Goal: Task Accomplishment & Management: Manage account settings

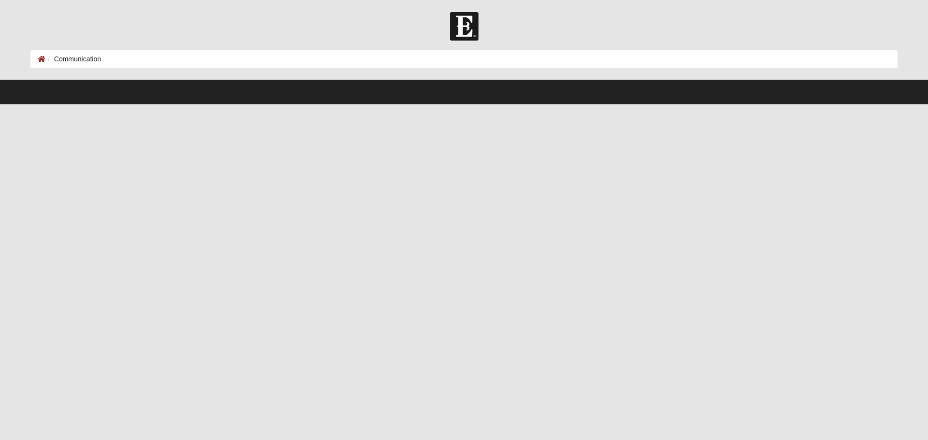
click at [78, 54] on ol "Communication" at bounding box center [463, 59] width 867 height 18
click at [23, 59] on form "Hello Nicole My Account Log Out Communication Communication Error" at bounding box center [464, 58] width 928 height 92
click at [36, 59] on ol "Communication" at bounding box center [463, 59] width 867 height 18
click at [40, 59] on icon at bounding box center [42, 59] width 8 height 7
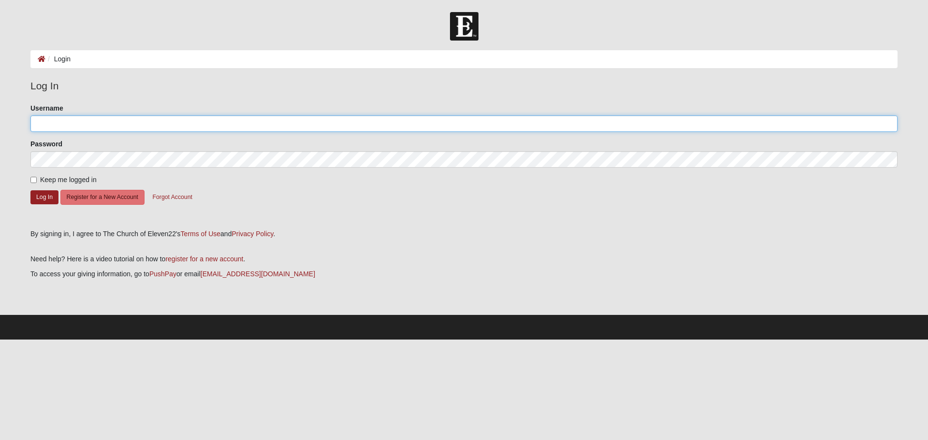
click at [100, 127] on input "Username" at bounding box center [463, 124] width 867 height 16
type input "nmonge515"
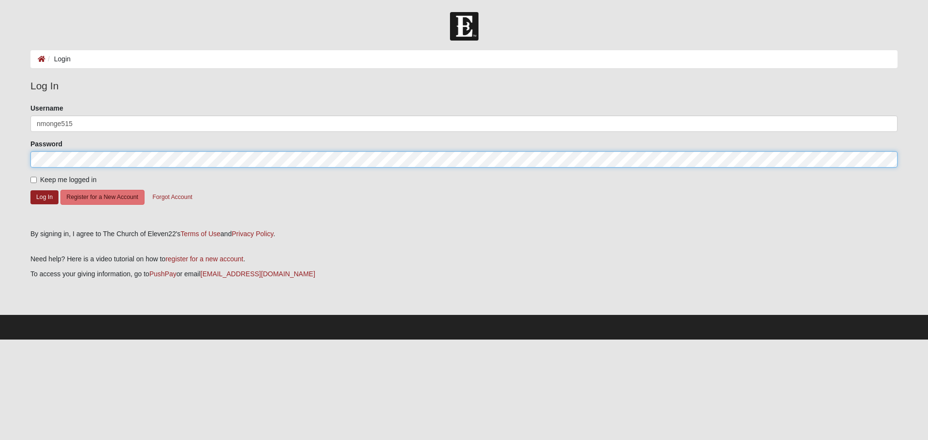
click at [30, 190] on button "Log In" at bounding box center [44, 197] width 28 height 14
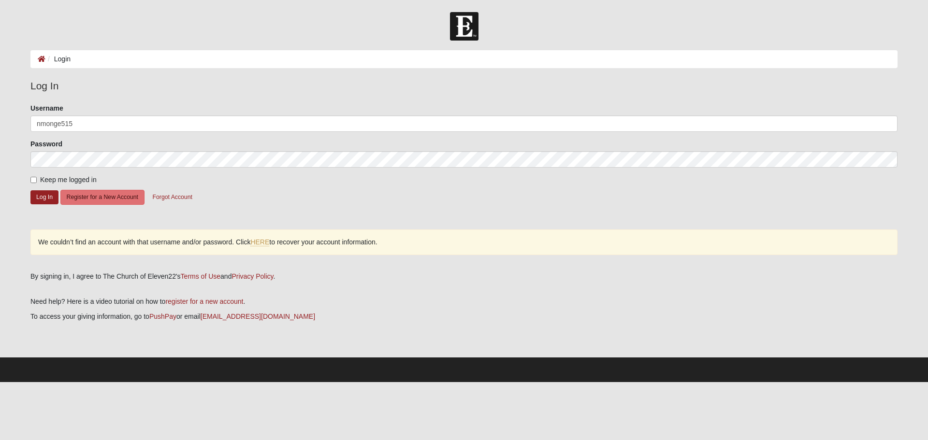
click at [49, 176] on span "Keep me logged in" at bounding box center [68, 180] width 57 height 8
click at [37, 177] on input "Keep me logged in" at bounding box center [33, 180] width 6 height 6
checkbox input "true"
click at [47, 200] on button "Log In" at bounding box center [44, 197] width 28 height 14
click at [43, 121] on input "nmonge515" at bounding box center [463, 124] width 867 height 16
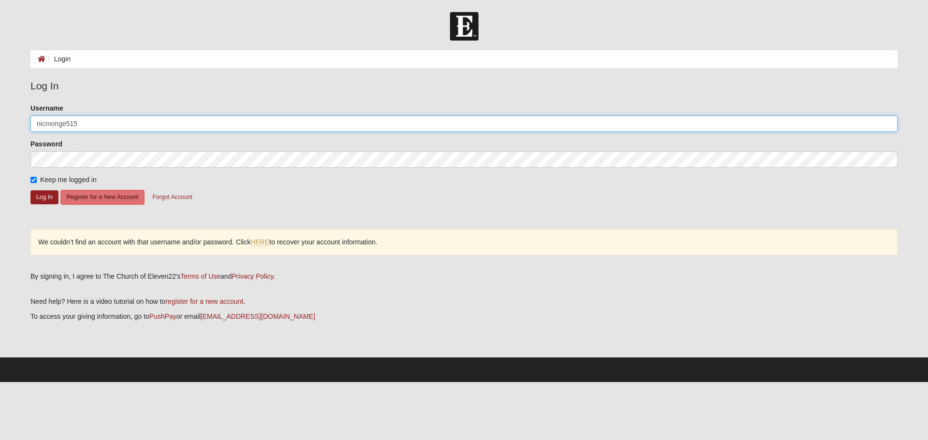
type input "nicmonge515"
click at [30, 190] on button "Log In" at bounding box center [44, 197] width 28 height 14
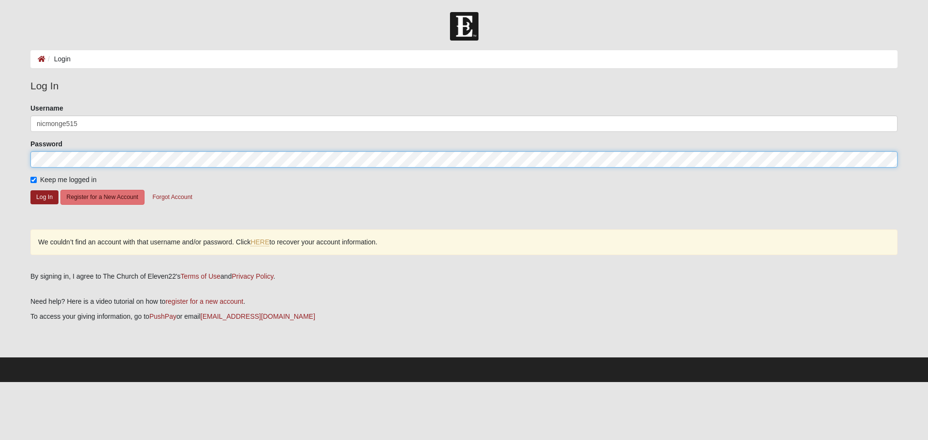
click at [0, 128] on html "Hello Nicole My Account Log Out Login Login Error" at bounding box center [464, 191] width 928 height 382
click at [30, 190] on button "Log In" at bounding box center [44, 197] width 28 height 14
click at [0, 188] on html "Hello Nicole My Account Log Out Login Login Error" at bounding box center [464, 191] width 928 height 382
click at [30, 190] on button "Log In" at bounding box center [44, 197] width 28 height 14
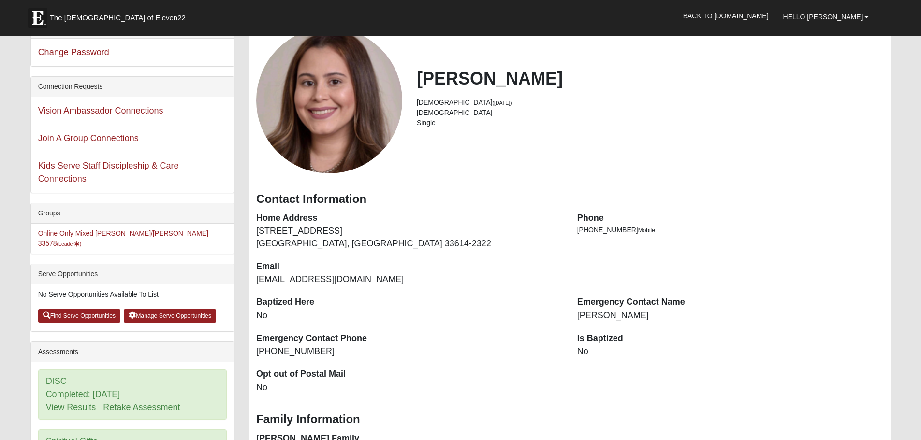
scroll to position [193, 0]
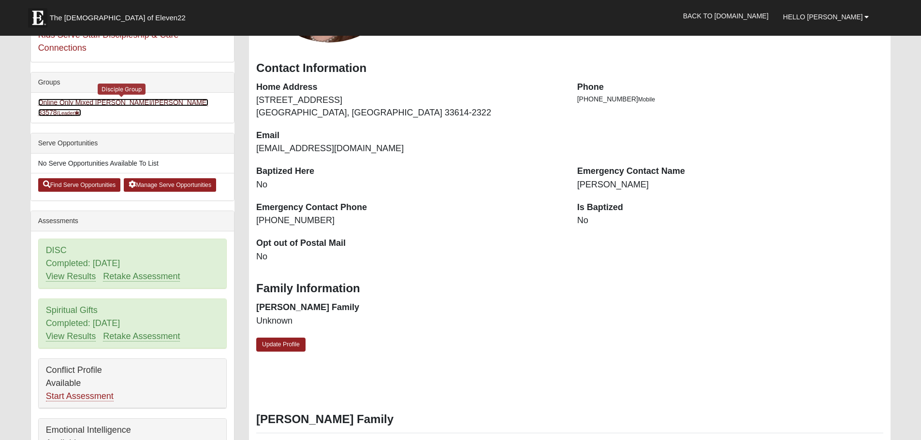
click at [152, 101] on link "Online Only Mixed Monge/Fredrickson 33578 (Leader )" at bounding box center [123, 108] width 170 height 18
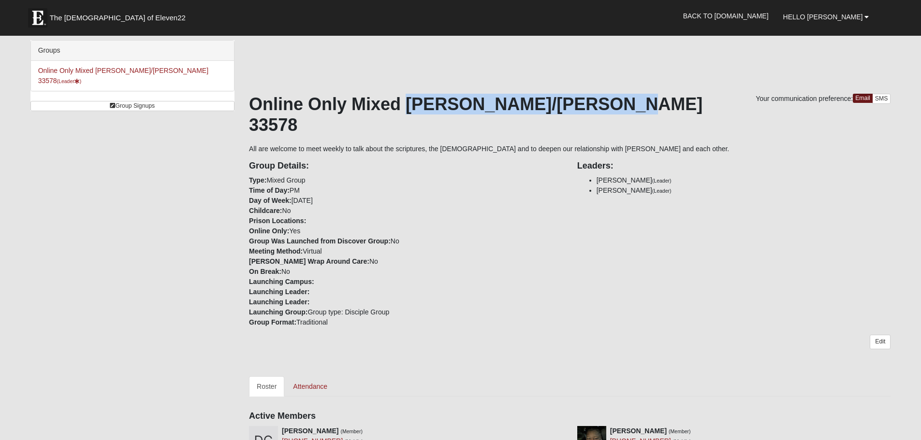
drag, startPoint x: 618, startPoint y: 101, endPoint x: 412, endPoint y: 113, distance: 205.8
click at [412, 113] on h1 "Online Only Mixed [PERSON_NAME]/[PERSON_NAME] 33578" at bounding box center [569, 115] width 641 height 42
click at [423, 112] on h1 "Online Only Mixed [PERSON_NAME]/[PERSON_NAME] 33578" at bounding box center [569, 115] width 641 height 42
drag, startPoint x: 408, startPoint y: 105, endPoint x: 564, endPoint y: 103, distance: 155.7
click at [564, 103] on h1 "Online Only Mixed Monge/Fredrickson 33578" at bounding box center [569, 115] width 641 height 42
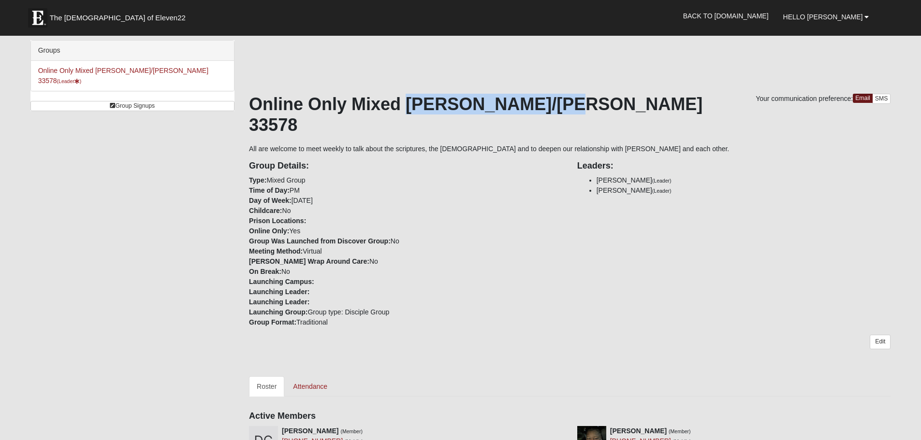
copy h1 "Monge/Fredrickson"
click at [539, 226] on div "Group Details: Type: Mixed Group Time of Day: PM Day of Week: Thursday Childcar…" at bounding box center [406, 241] width 328 height 174
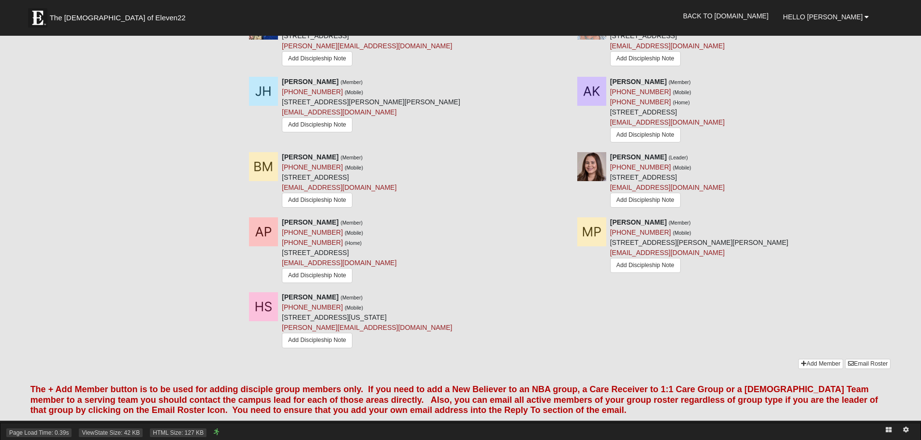
scroll to position [532, 0]
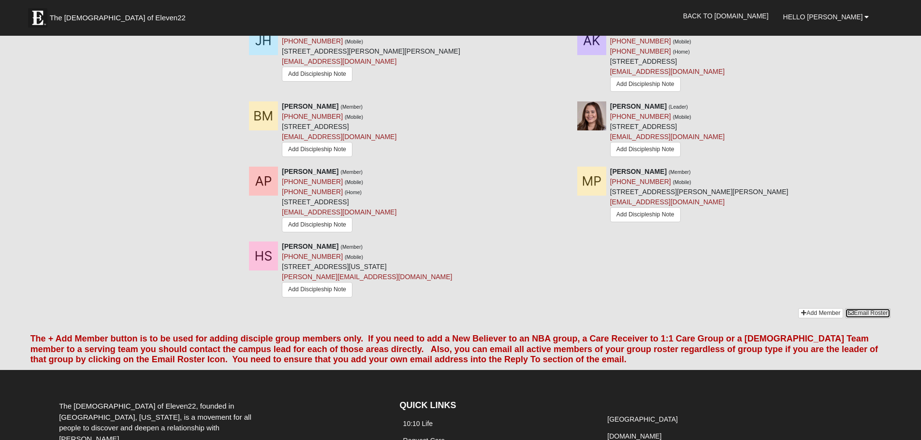
click at [874, 308] on link "Email Roster" at bounding box center [867, 313] width 45 height 10
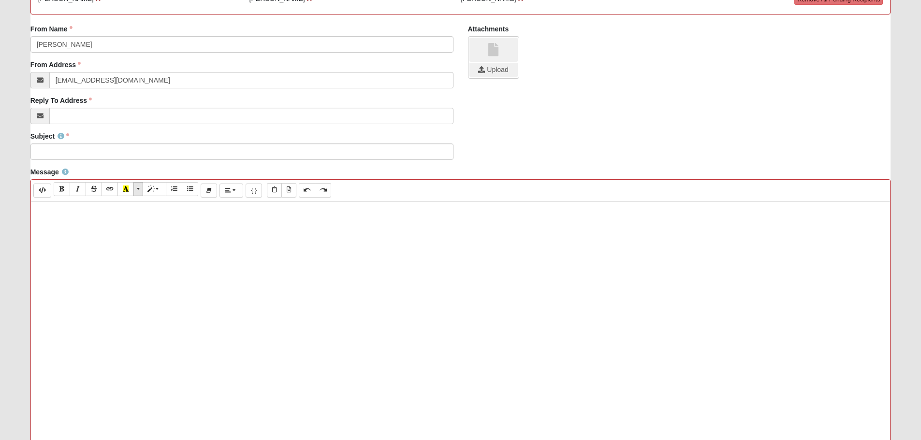
scroll to position [193, 0]
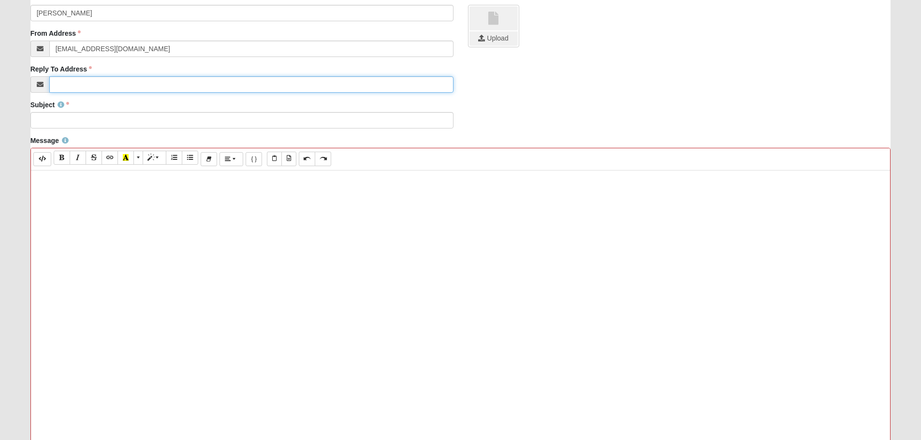
click at [118, 89] on input "Reply To Address" at bounding box center [251, 84] width 404 height 16
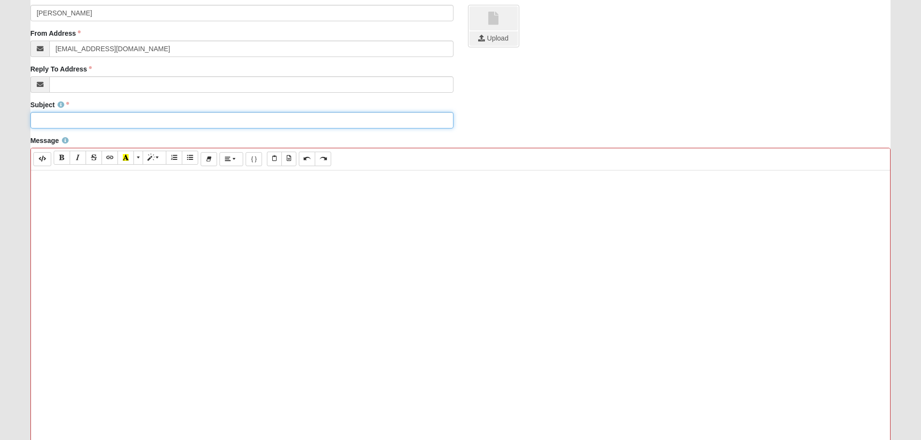
click at [77, 123] on input "Subject" at bounding box center [241, 120] width 423 height 16
paste input "Monge/Fredrickson"
drag, startPoint x: 158, startPoint y: 121, endPoint x: -53, endPoint y: 120, distance: 210.3
click at [0, 120] on html "Hello Nicole My Account Log Out Communication Communication Error" at bounding box center [460, 193] width 921 height 773
paste input "E22 - Monge/Fredrickson D-Group 6:00pm CT/7:00 pm ET - ELIJAH - Week 3"
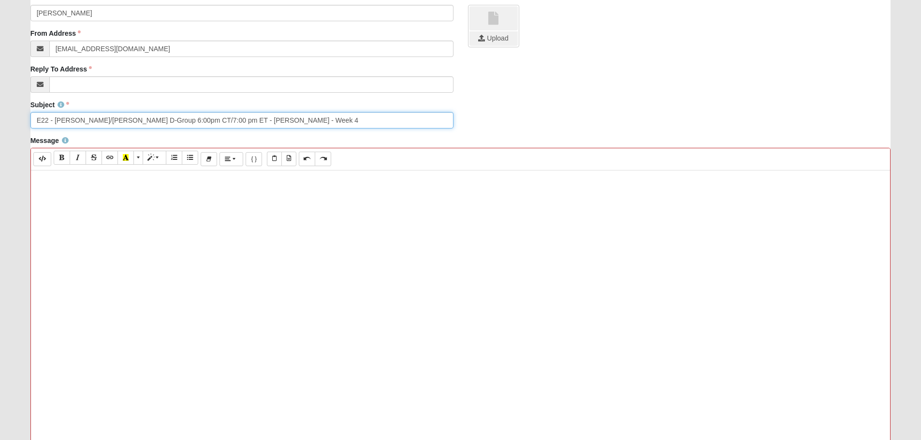
type input "E22 - Monge/Fredrickson D-Group 6:00pm CT/7:00 pm ET - ELIJAH - Week 4"
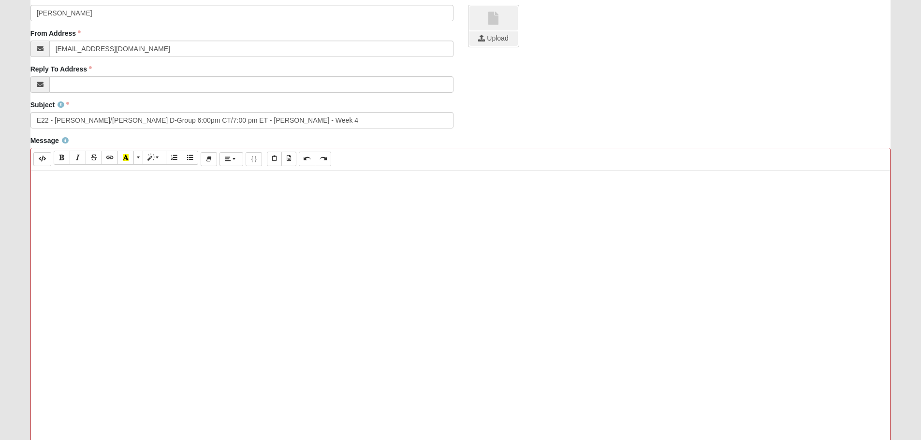
drag, startPoint x: 455, startPoint y: 274, endPoint x: 458, endPoint y: 286, distance: 12.1
click at [458, 285] on div at bounding box center [460, 316] width 859 height 290
click at [559, 267] on div at bounding box center [460, 316] width 859 height 290
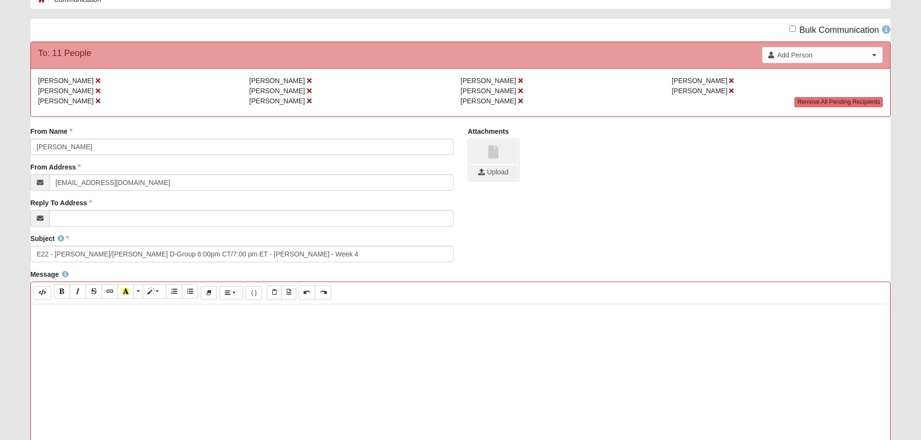
scroll to position [145, 0]
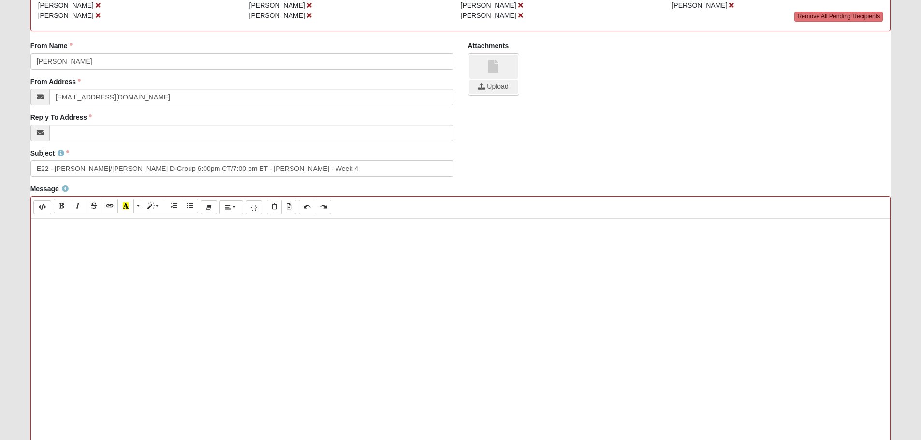
click at [281, 257] on div at bounding box center [460, 364] width 859 height 290
click at [175, 270] on div at bounding box center [460, 364] width 859 height 290
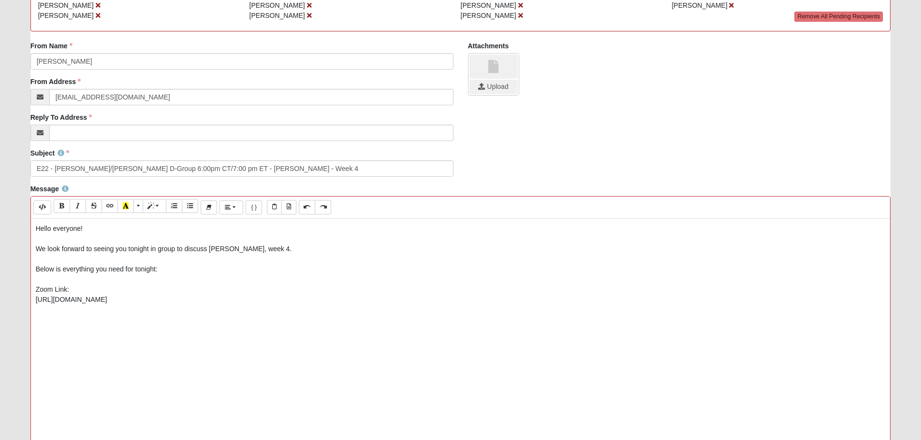
click at [34, 298] on div "Hello everyone! We look forward to seeing you tonight in group to discuss Elija…" at bounding box center [460, 364] width 859 height 290
click at [90, 343] on div "Hello everyone! We look forward to seeing you tonight in group to discuss Elija…" at bounding box center [460, 364] width 859 height 290
drag, startPoint x: 97, startPoint y: 331, endPoint x: 97, endPoint y: 340, distance: 9.2
click at [97, 331] on p "Hello everyone! We look forward to seeing you tonight in group to discuss Elija…" at bounding box center [461, 295] width 850 height 142
click at [77, 364] on p "Hello everyone! We look forward to seeing you tonight in group to discuss Elija…" at bounding box center [461, 295] width 850 height 142
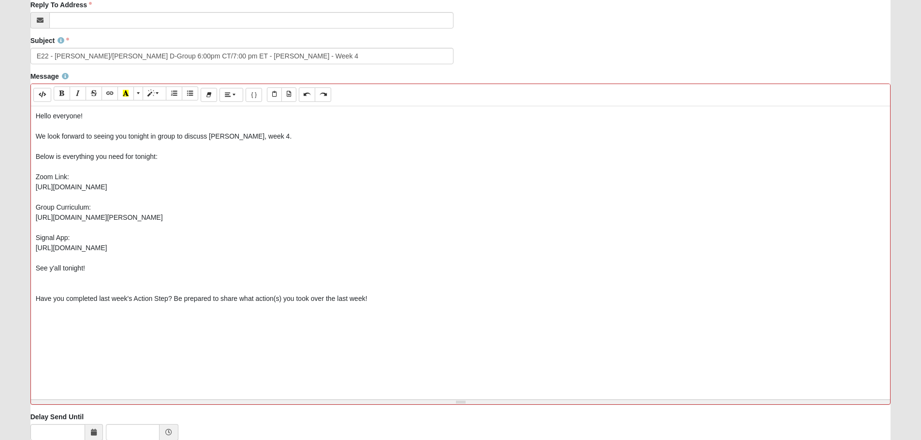
scroll to position [333, 0]
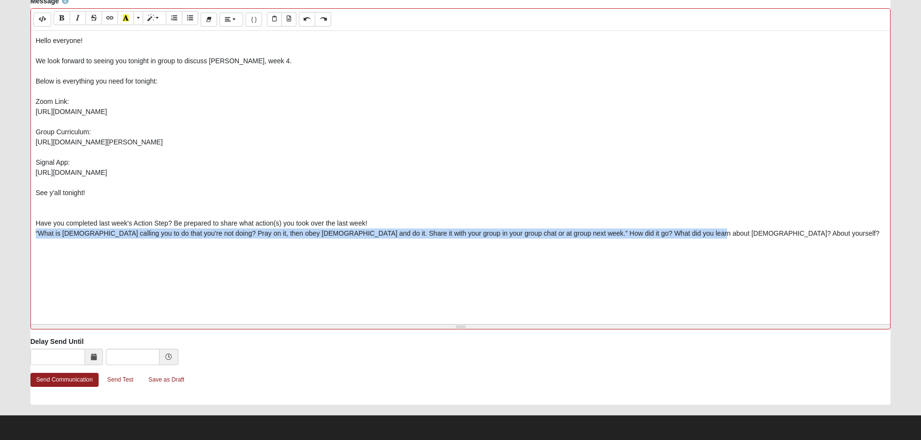
drag, startPoint x: 683, startPoint y: 231, endPoint x: 36, endPoint y: 233, distance: 646.3
click at [33, 233] on div "Hello everyone! We look forward to seeing you tonight in group to discuss Elija…" at bounding box center [460, 176] width 859 height 290
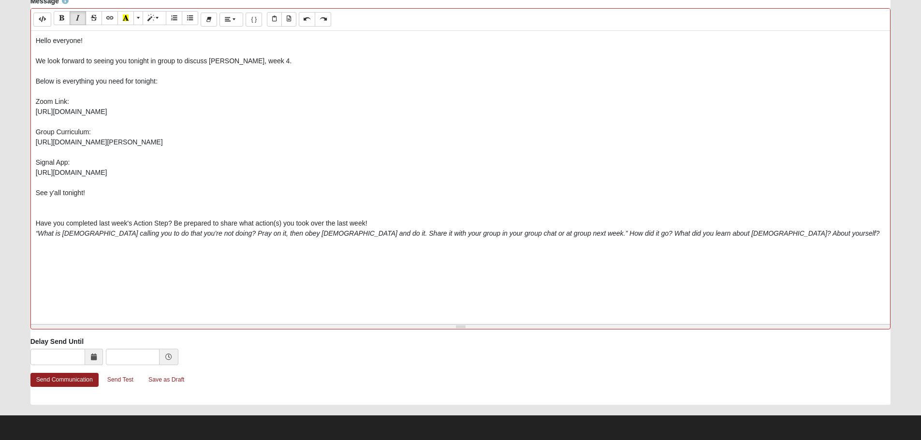
click at [426, 222] on p "Hello everyone! We look forward to seeing you tonight in group to discuss Elija…" at bounding box center [461, 137] width 850 height 203
drag, startPoint x: 371, startPoint y: 221, endPoint x: 49, endPoint y: 205, distance: 322.3
click at [26, 227] on div "Message <p>Hello everyone!&nbsp;<br><br>We look forward to seeing you tonight i…" at bounding box center [460, 166] width 875 height 341
click at [130, 19] on button "Recent Color" at bounding box center [125, 18] width 16 height 14
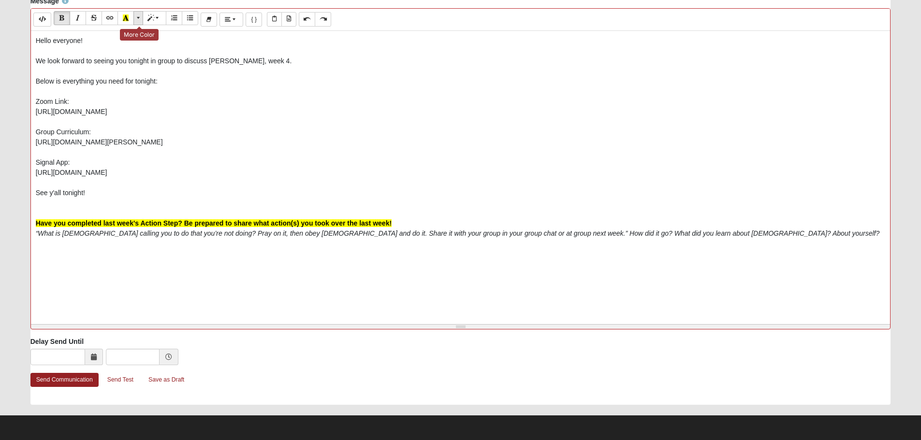
click at [137, 17] on span "More Color" at bounding box center [139, 18] width 6 height 7
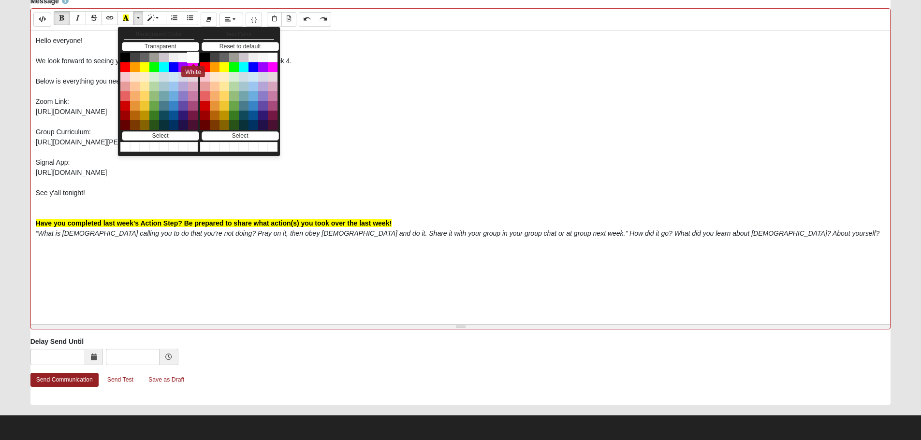
click at [192, 54] on button "White" at bounding box center [193, 58] width 12 height 12
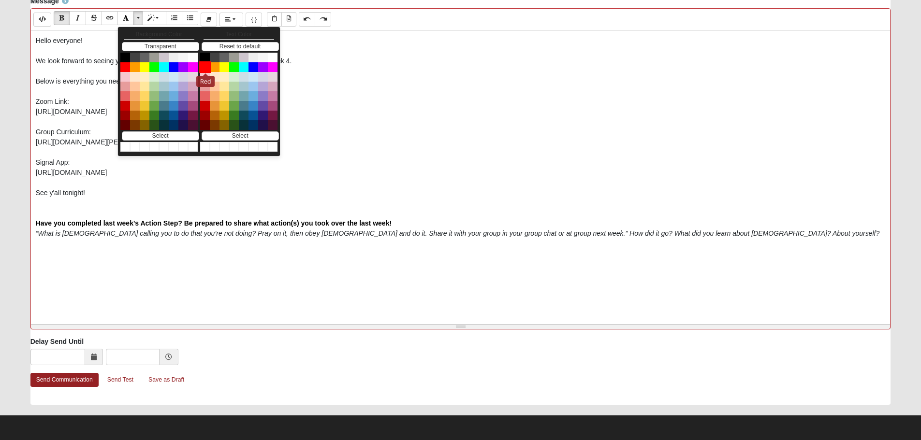
click at [206, 65] on button "Red" at bounding box center [205, 67] width 12 height 12
click at [652, 147] on p "Hello everyone! We look forward to seeing you tonight in group to discuss Elija…" at bounding box center [461, 137] width 850 height 203
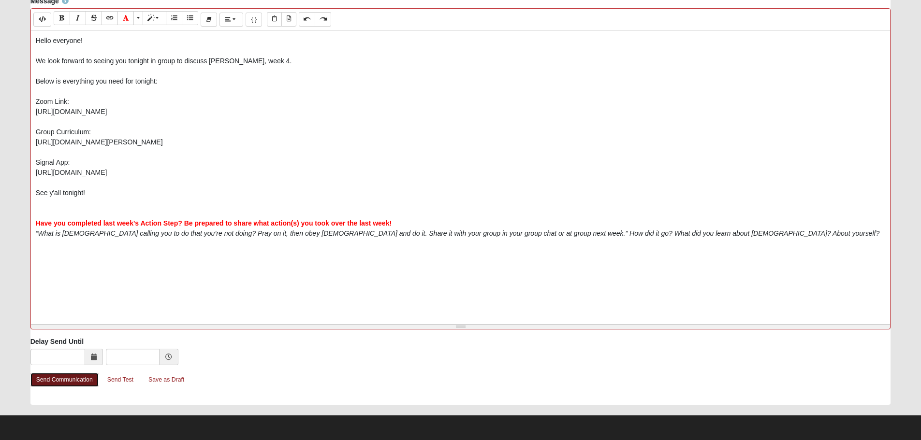
drag, startPoint x: 61, startPoint y: 382, endPoint x: 288, endPoint y: 258, distance: 258.5
click at [61, 381] on link "Send Communication" at bounding box center [64, 380] width 68 height 14
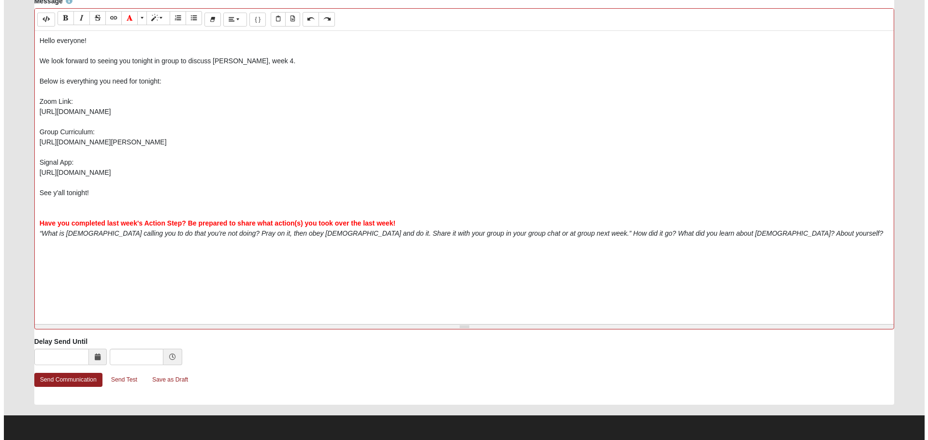
scroll to position [0, 0]
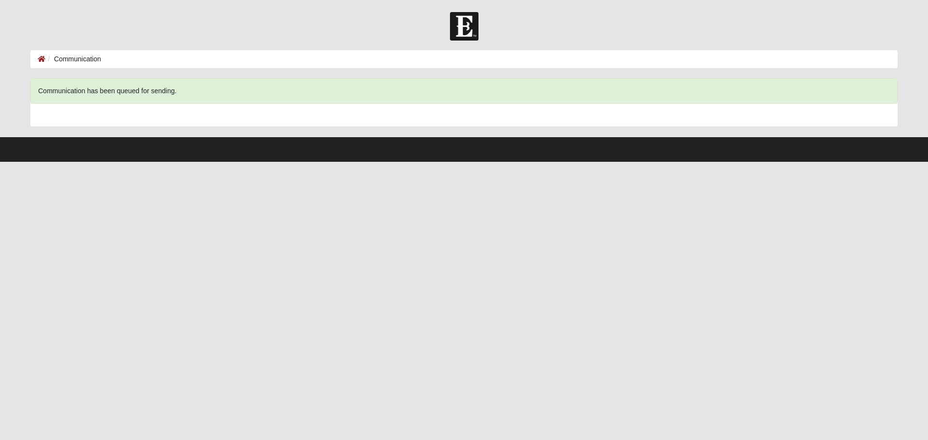
click at [46, 58] on li "Communication" at bounding box center [73, 59] width 56 height 10
click at [38, 60] on icon at bounding box center [42, 59] width 8 height 7
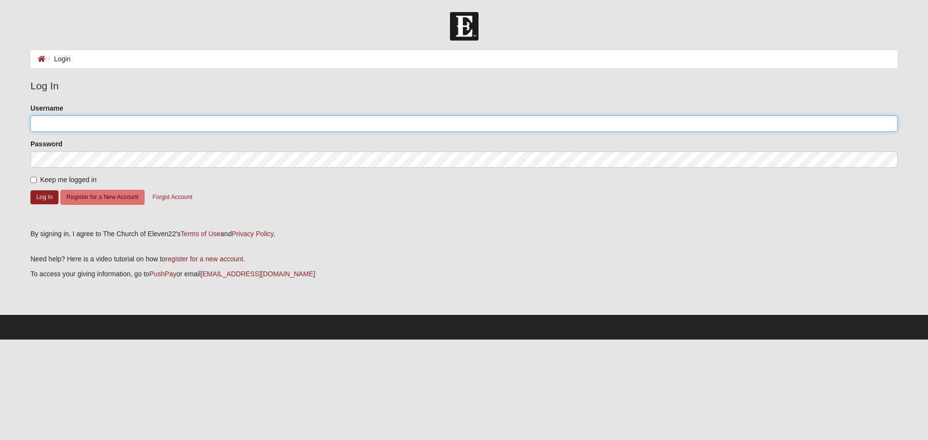
click at [77, 126] on input "Username" at bounding box center [463, 124] width 867 height 16
type input "m"
type input "nicmonge515"
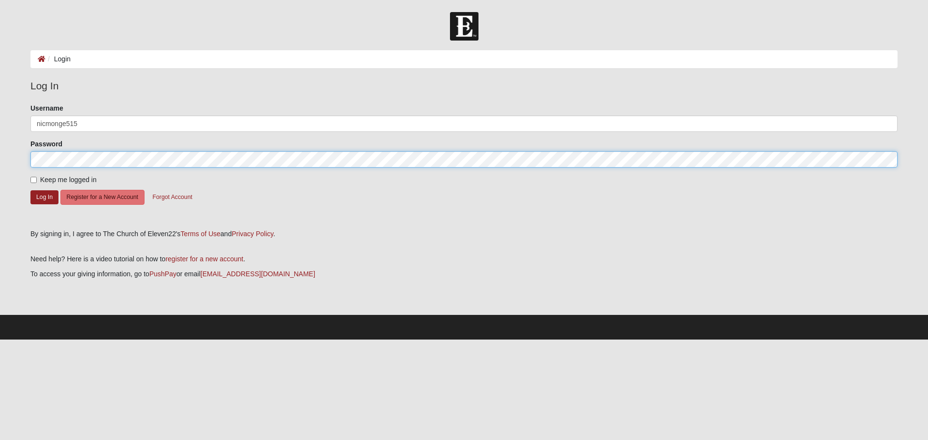
click at [30, 190] on button "Log In" at bounding box center [44, 197] width 28 height 14
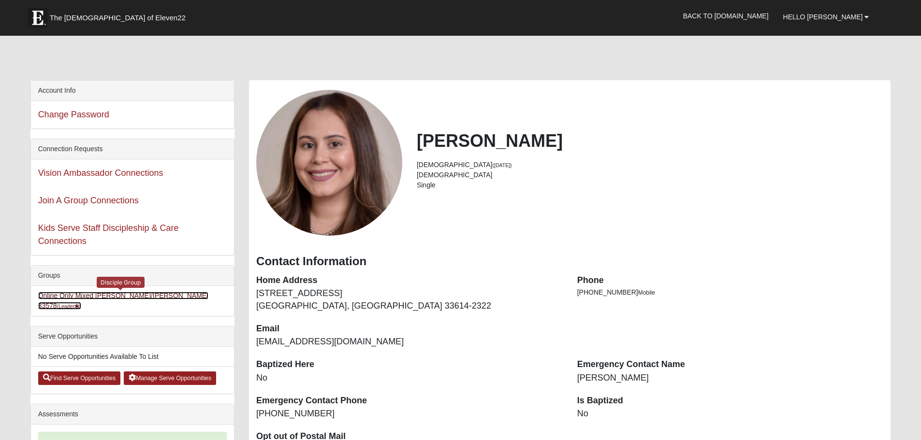
click at [141, 296] on link "Online Only Mixed [PERSON_NAME]/[PERSON_NAME] 33578 (Leader )" at bounding box center [123, 301] width 170 height 18
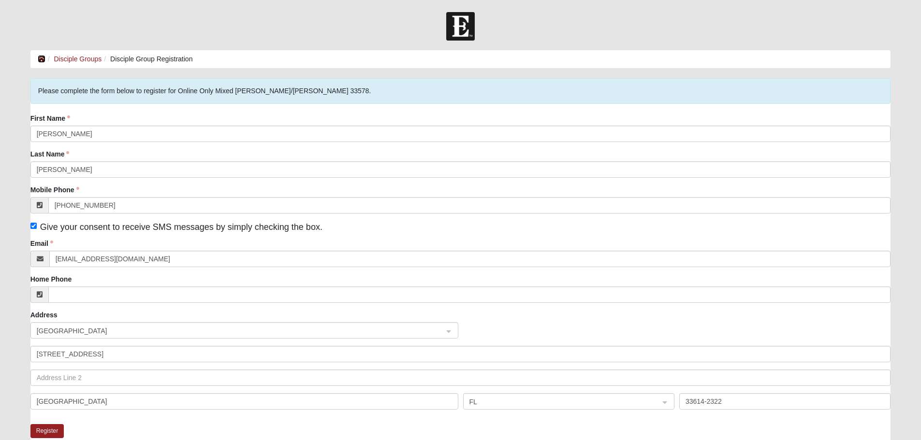
click at [43, 58] on icon at bounding box center [42, 59] width 8 height 7
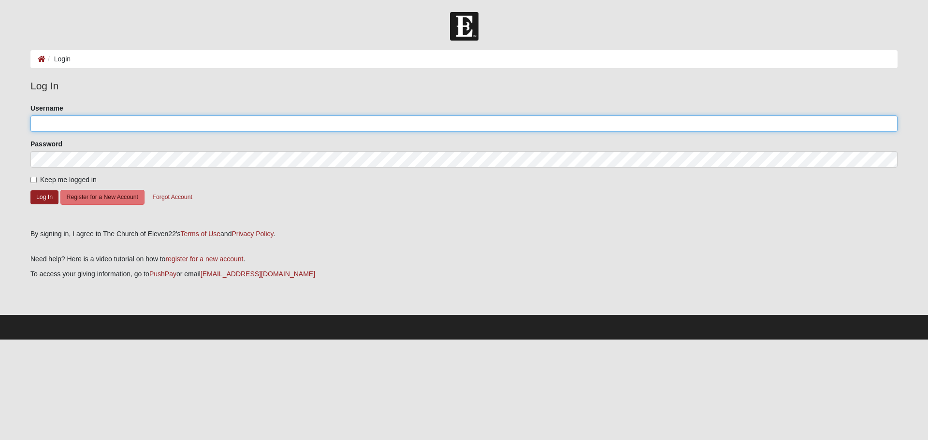
click at [127, 117] on input "Username" at bounding box center [463, 124] width 867 height 16
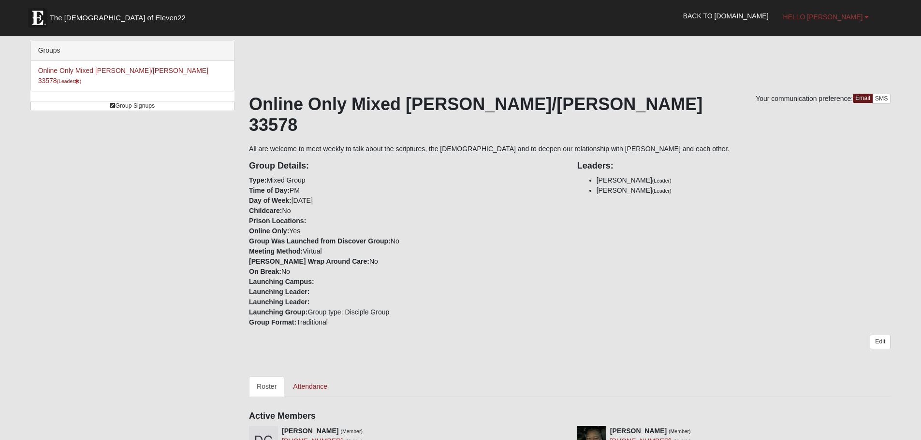
click at [830, 18] on span "Hello [PERSON_NAME]" at bounding box center [823, 17] width 80 height 8
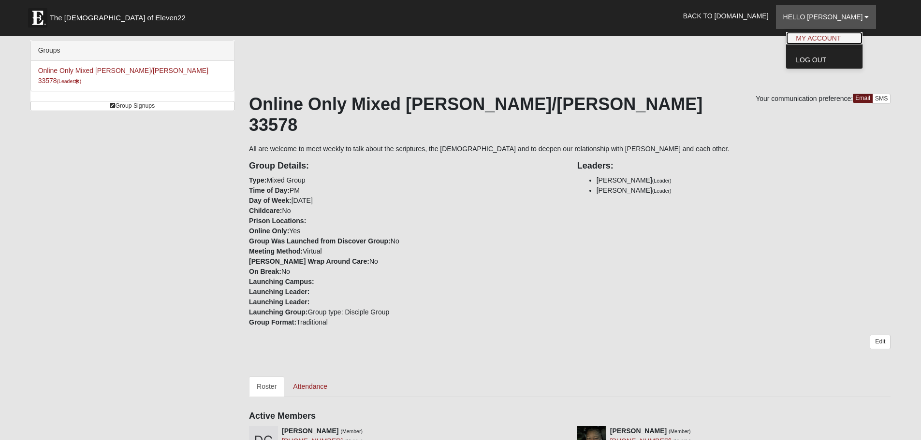
click at [836, 35] on link "My Account" at bounding box center [824, 38] width 76 height 13
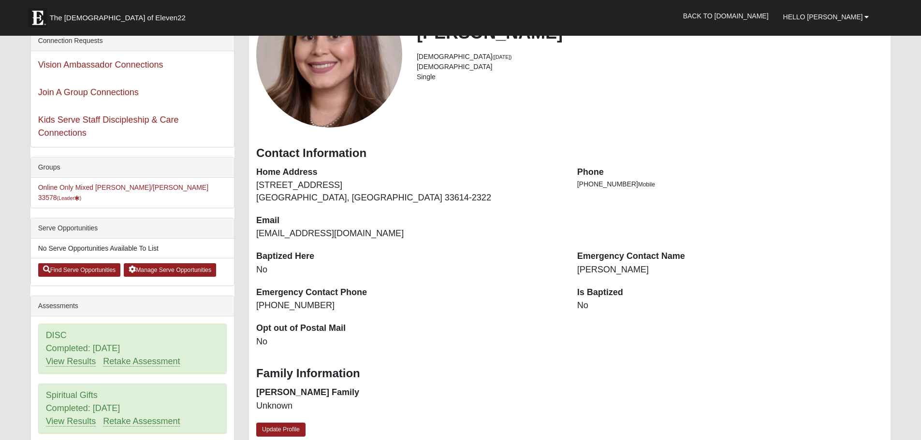
scroll to position [242, 0]
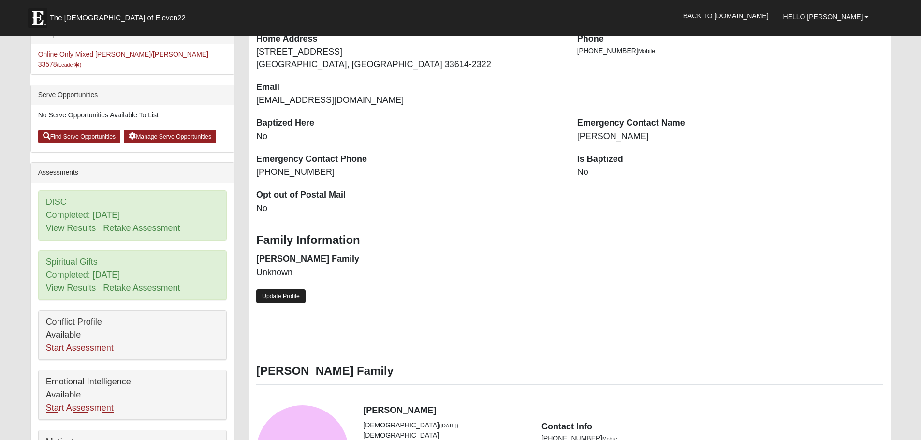
drag, startPoint x: 273, startPoint y: 297, endPoint x: 412, endPoint y: 278, distance: 140.5
click at [274, 297] on link "Update Profile" at bounding box center [280, 297] width 49 height 14
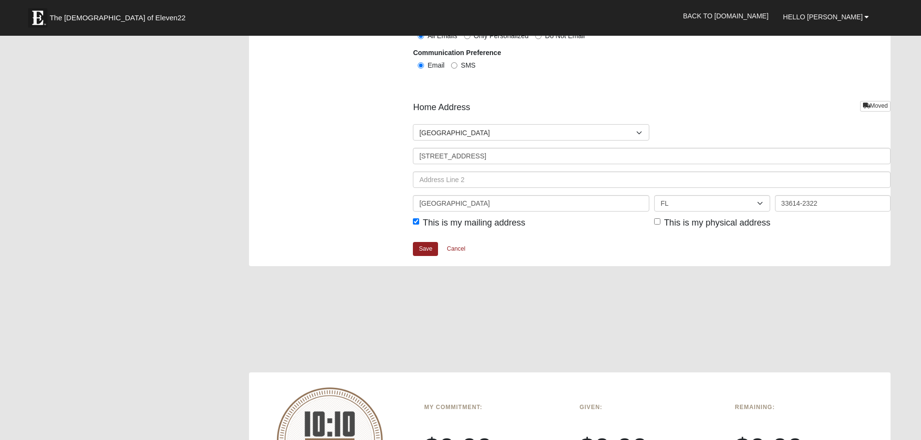
scroll to position [1112, 0]
click at [475, 120] on div "Home Address Moved" at bounding box center [652, 111] width 478 height 20
drag, startPoint x: 527, startPoint y: 157, endPoint x: 147, endPoint y: 164, distance: 380.5
type input "[STREET_ADDRESS]"
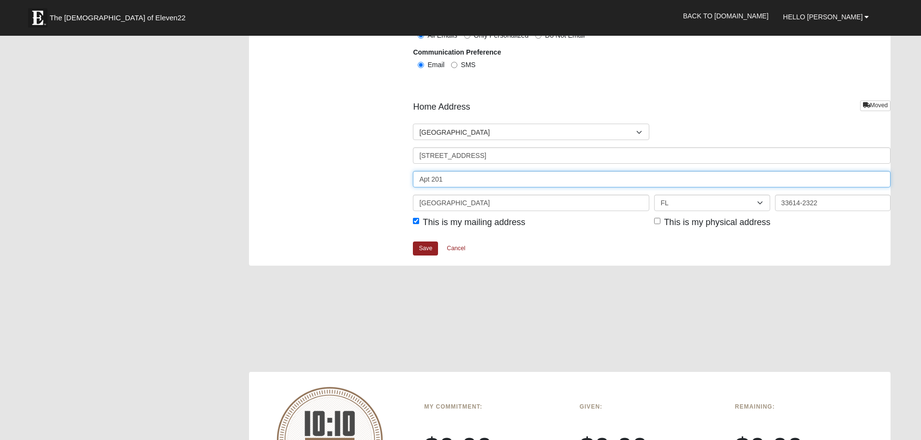
type input "Apt 201"
type input "Riverview"
type input "33578"
click at [574, 326] on div at bounding box center [569, 324] width 641 height 97
click at [664, 221] on span "This is my physical address" at bounding box center [717, 223] width 106 height 10
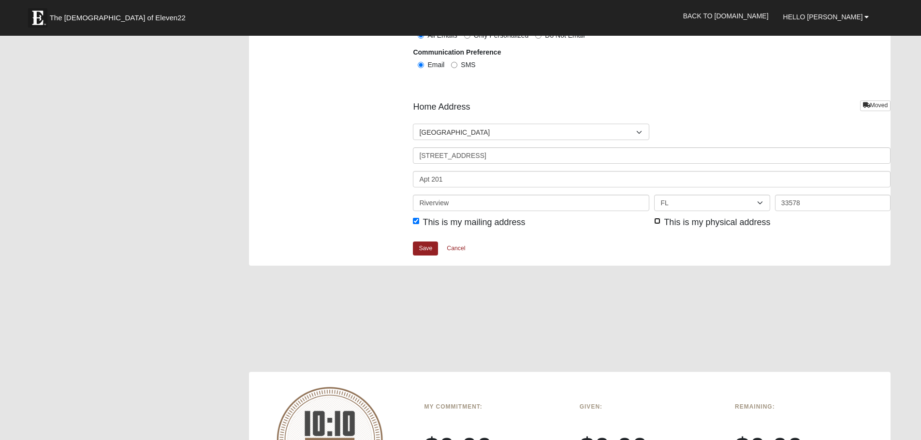
click at [660, 221] on input "This is my physical address" at bounding box center [657, 221] width 6 height 6
checkbox input "true"
click at [433, 250] on link "Save" at bounding box center [425, 249] width 25 height 14
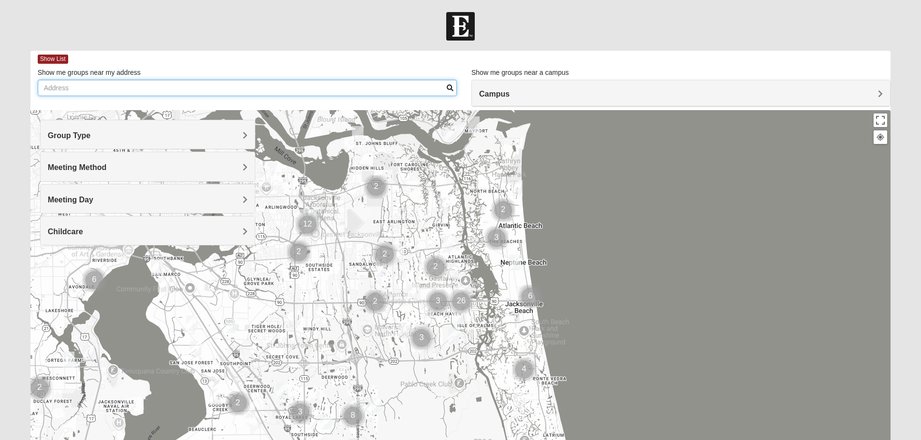
click at [189, 85] on input "Show me groups near my address" at bounding box center [247, 88] width 419 height 16
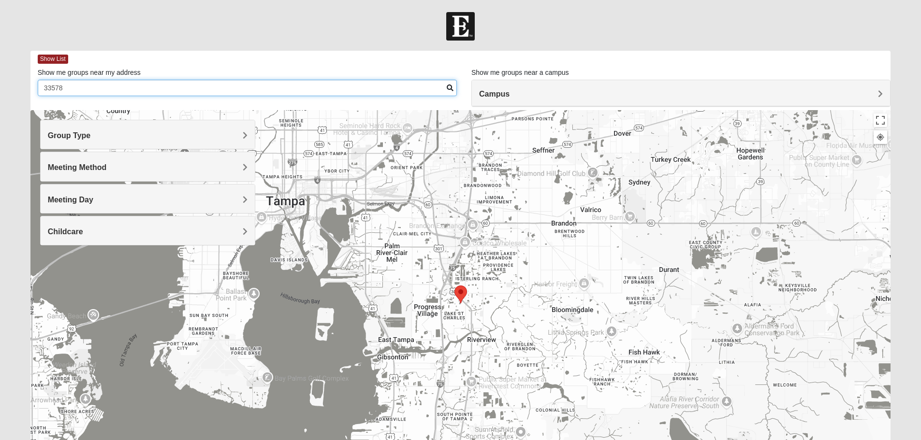
type input "33578"
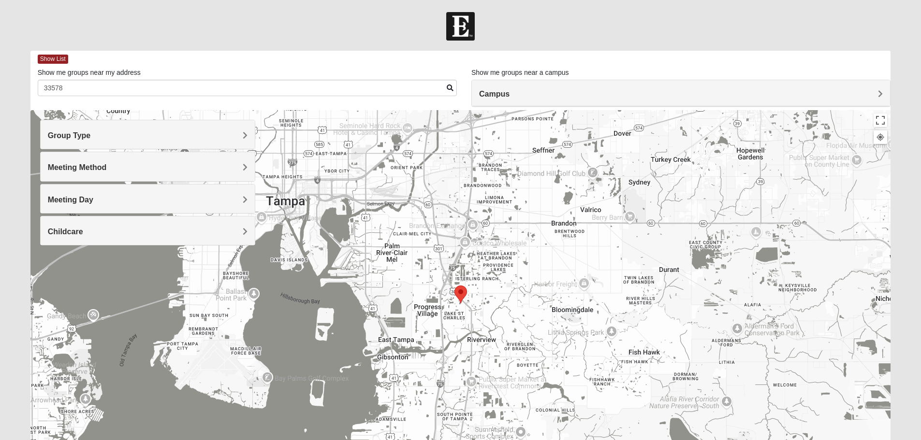
click at [454, 286] on area "Selected Address" at bounding box center [454, 286] width 0 height 0
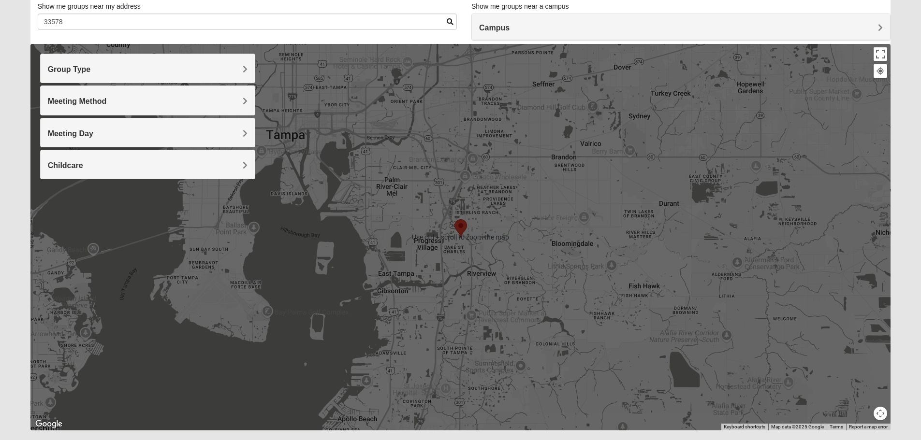
scroll to position [92, 0]
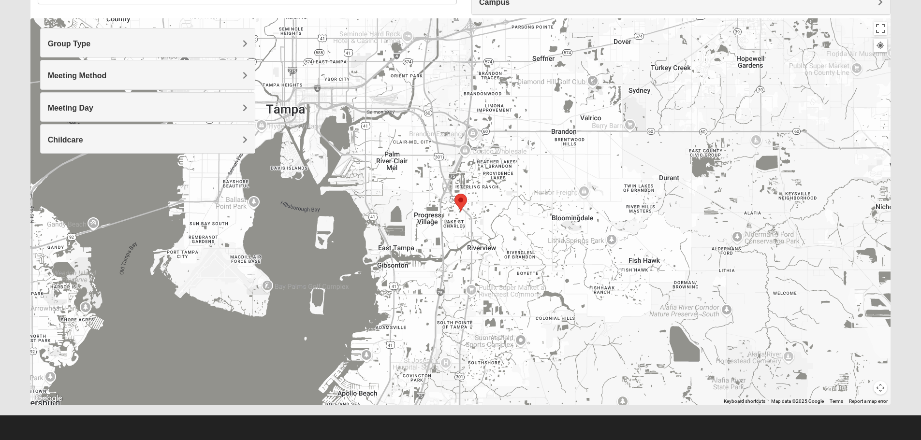
click at [454, 194] on area "Selected Address" at bounding box center [454, 194] width 0 height 0
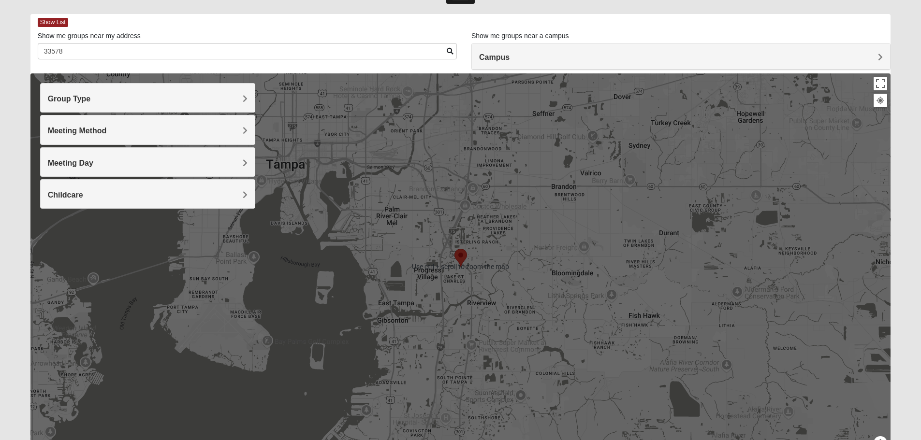
scroll to position [0, 0]
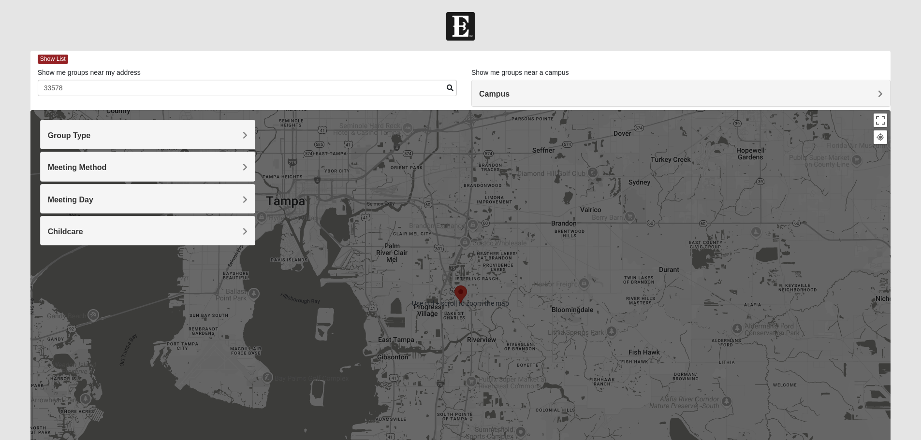
click at [564, 91] on h4 "Campus" at bounding box center [681, 93] width 404 height 9
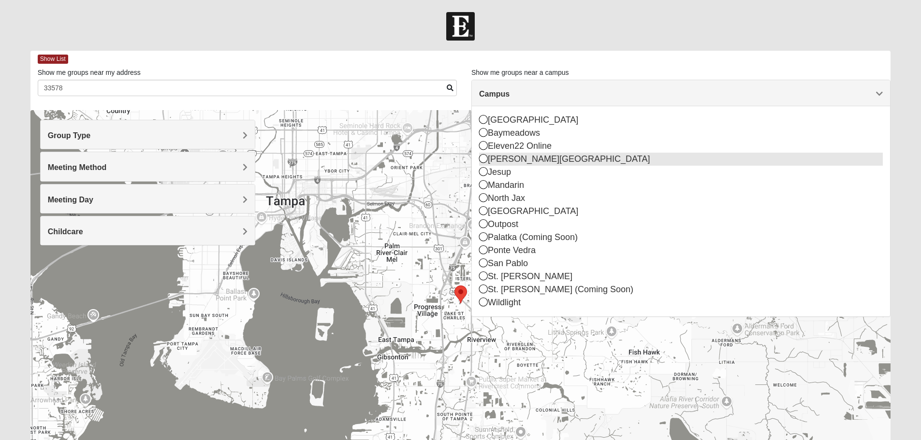
click at [555, 146] on div "Eleven22 Online" at bounding box center [681, 146] width 404 height 13
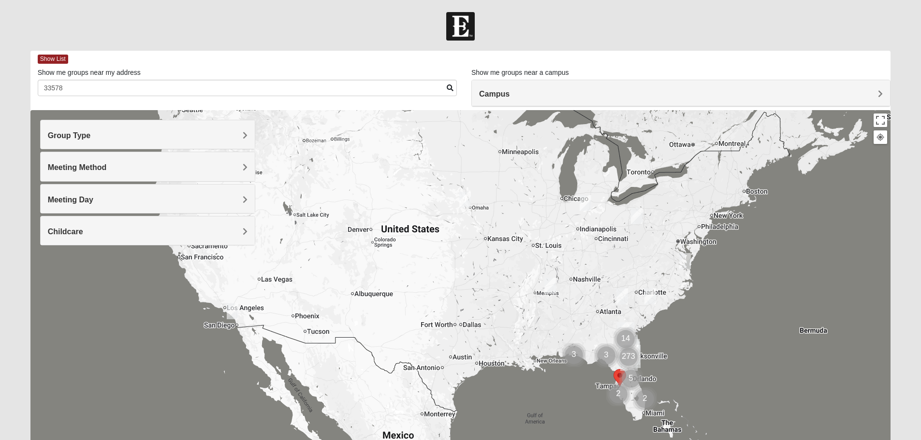
click at [451, 87] on span at bounding box center [450, 88] width 7 height 7
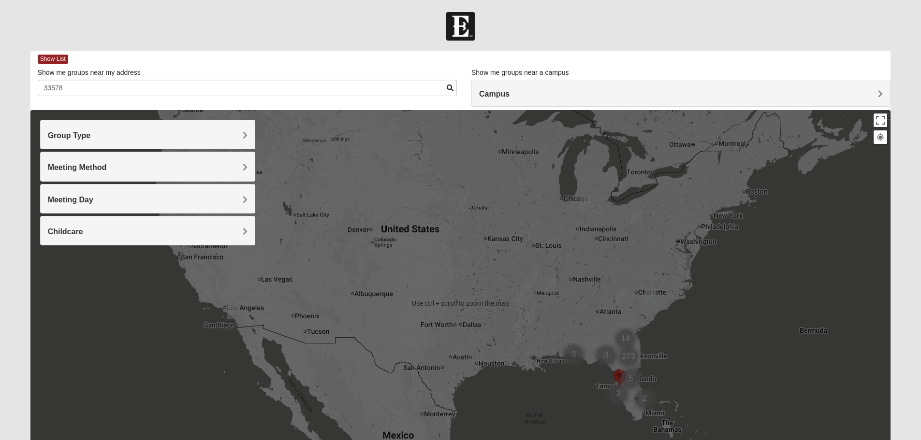
click at [706, 364] on div at bounding box center [460, 303] width 860 height 387
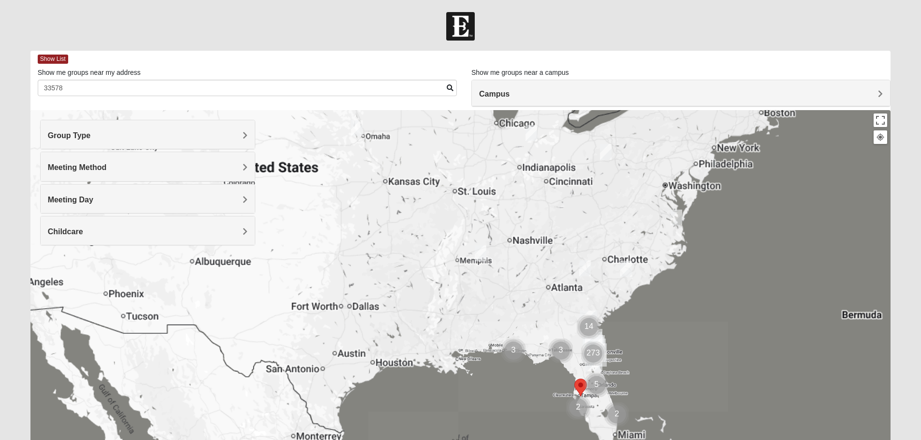
click at [706, 364] on div at bounding box center [460, 303] width 860 height 387
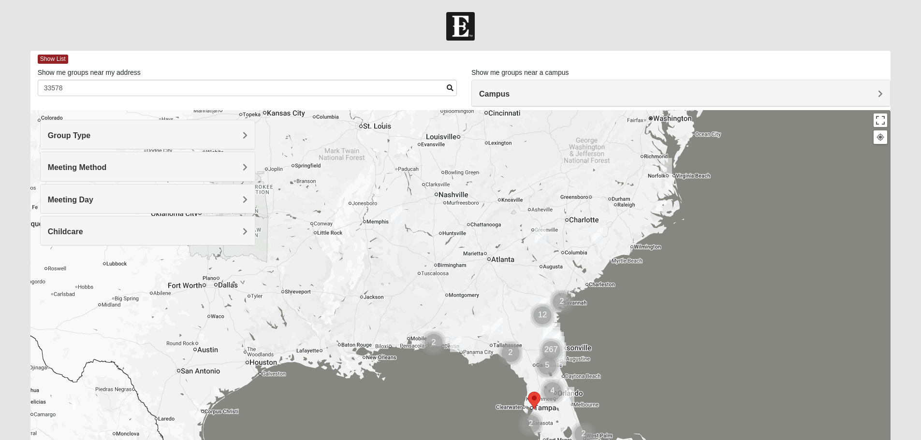
click at [671, 376] on div at bounding box center [460, 303] width 860 height 387
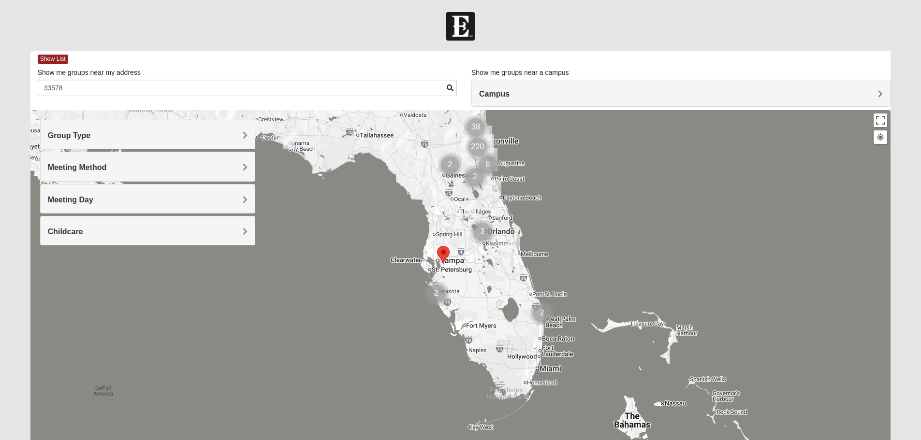
drag, startPoint x: 583, startPoint y: 397, endPoint x: 629, endPoint y: 218, distance: 185.7
click at [629, 218] on div at bounding box center [460, 303] width 860 height 387
click at [479, 290] on div at bounding box center [460, 303] width 860 height 387
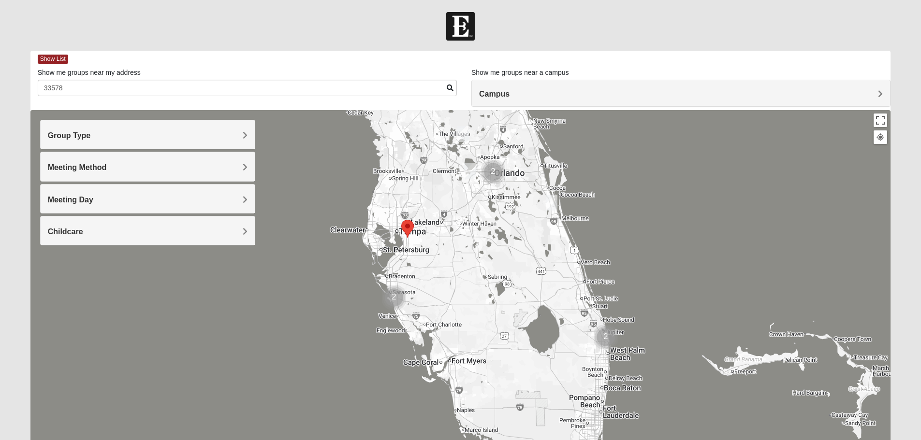
click at [451, 283] on div at bounding box center [460, 303] width 860 height 387
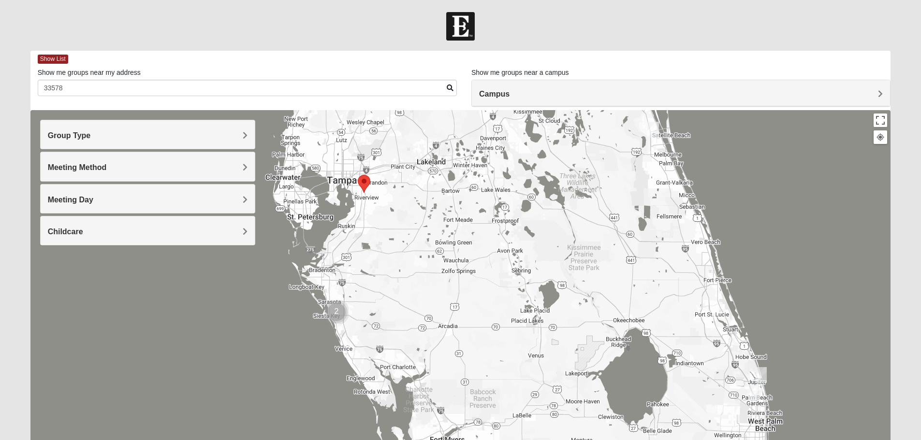
click at [358, 175] on area "Selected Address" at bounding box center [358, 175] width 0 height 0
click at [442, 258] on div at bounding box center [460, 303] width 860 height 387
click at [439, 257] on div at bounding box center [460, 303] width 860 height 387
click at [433, 255] on div at bounding box center [460, 303] width 860 height 387
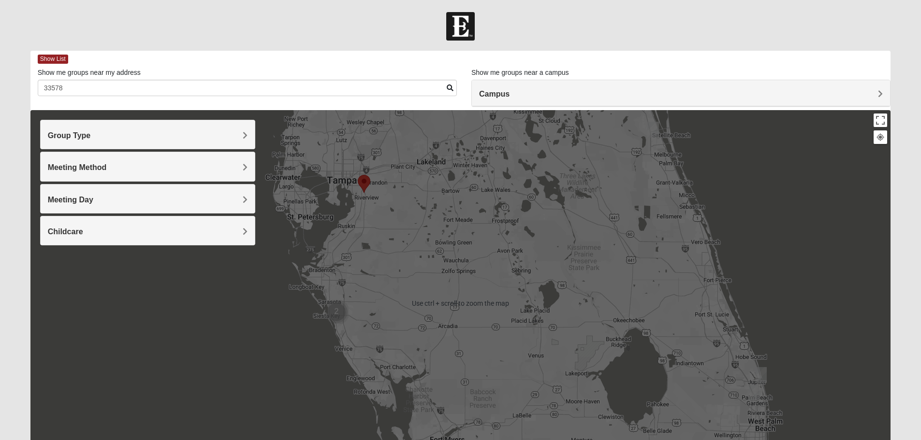
click at [860, 167] on div at bounding box center [460, 303] width 860 height 387
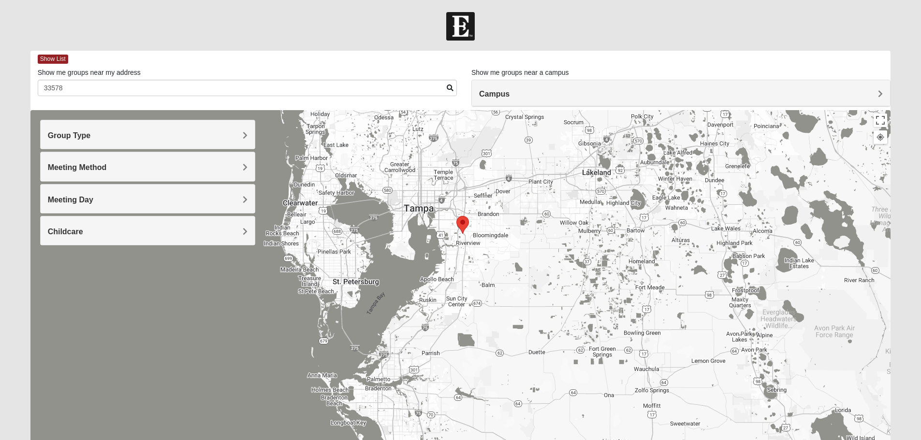
drag, startPoint x: 252, startPoint y: 349, endPoint x: 849, endPoint y: 364, distance: 597.2
click at [849, 364] on div at bounding box center [460, 303] width 860 height 387
click at [553, 255] on div at bounding box center [460, 303] width 860 height 387
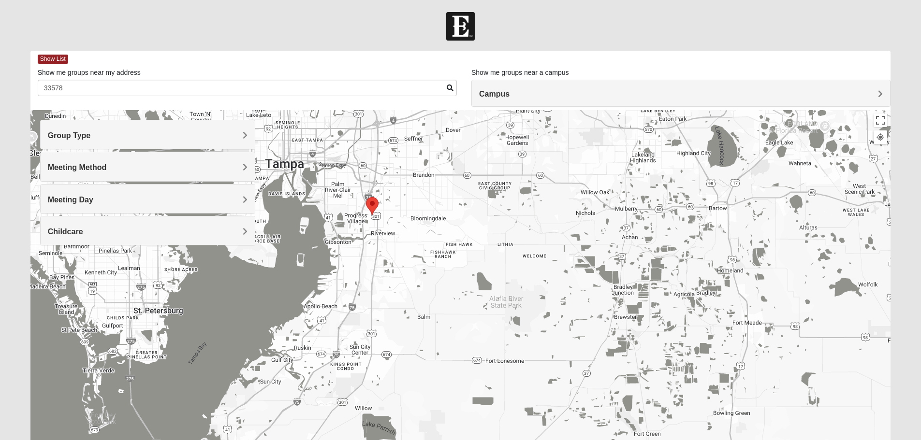
click at [417, 242] on div at bounding box center [460, 303] width 860 height 387
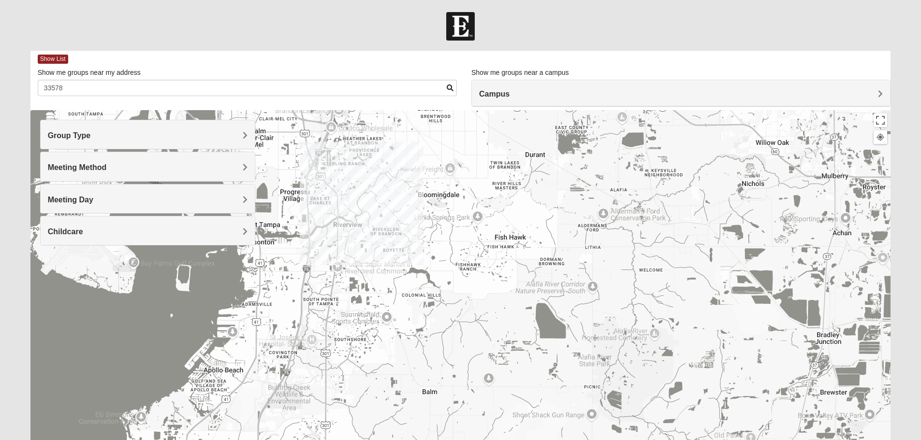
click at [324, 178] on div at bounding box center [460, 303] width 860 height 387
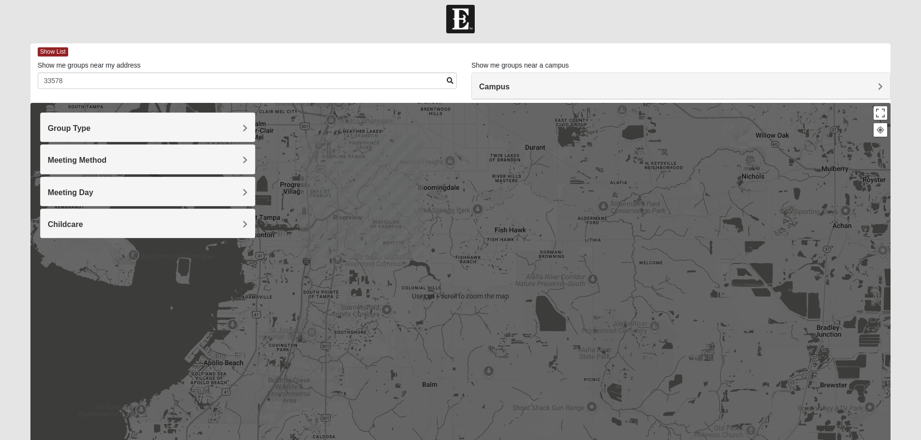
scroll to position [92, 0]
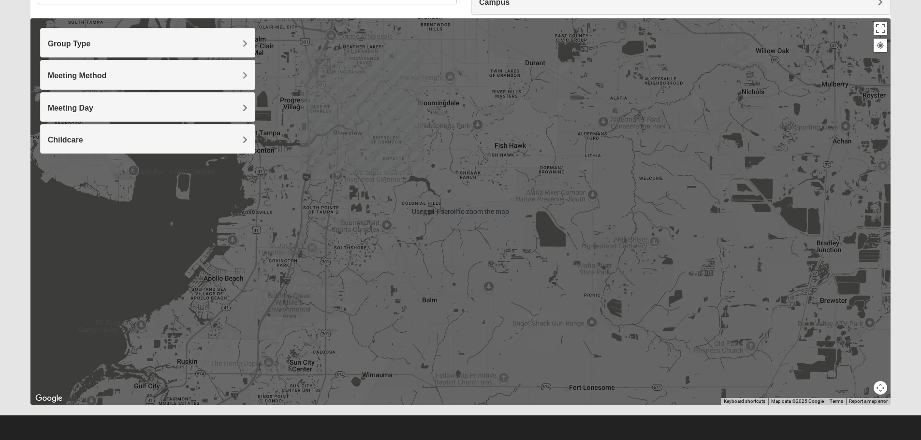
click at [325, 86] on div at bounding box center [460, 211] width 860 height 387
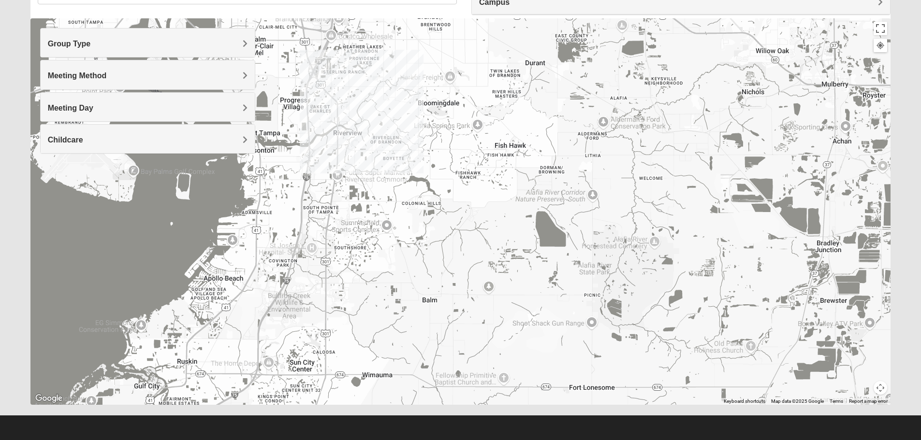
click at [181, 51] on div "Group Type" at bounding box center [148, 43] width 214 height 29
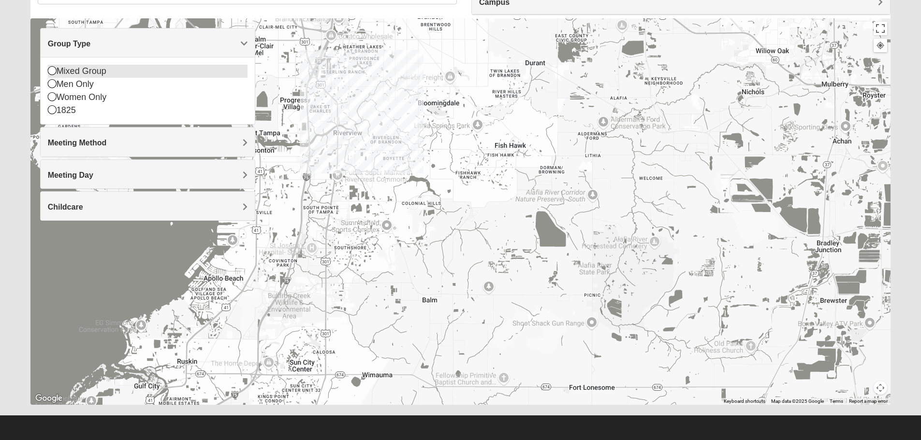
click at [88, 73] on div "Mixed Group" at bounding box center [148, 71] width 200 height 13
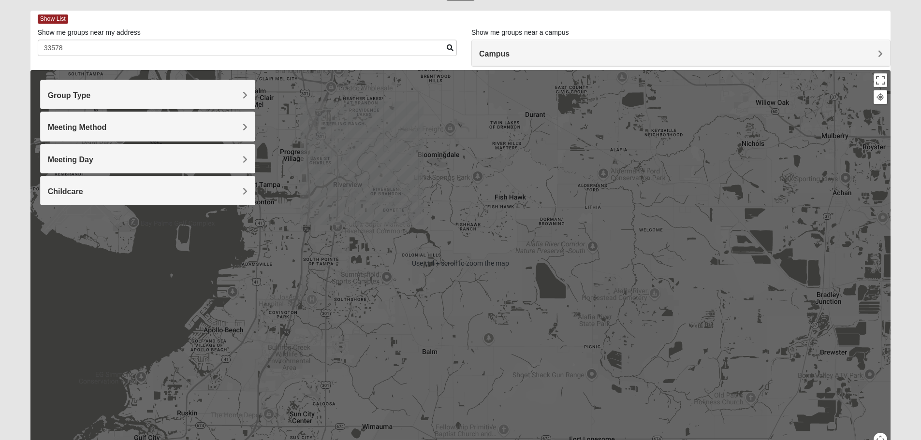
scroll to position [0, 0]
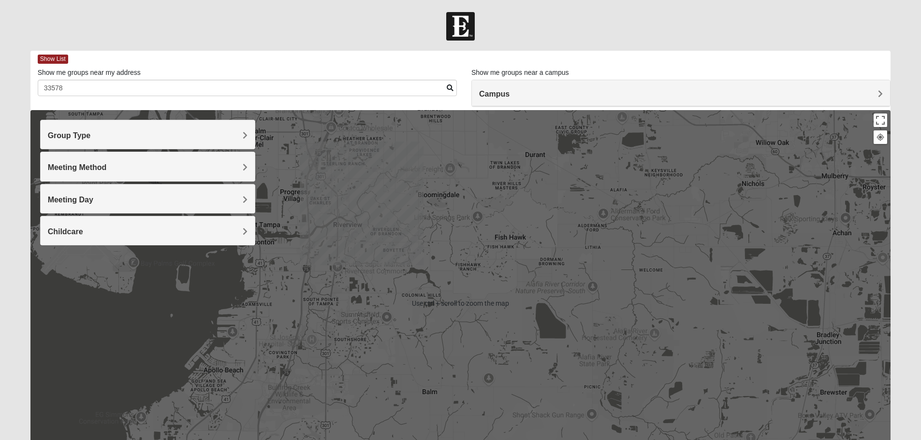
click at [530, 99] on div "Campus" at bounding box center [681, 93] width 418 height 26
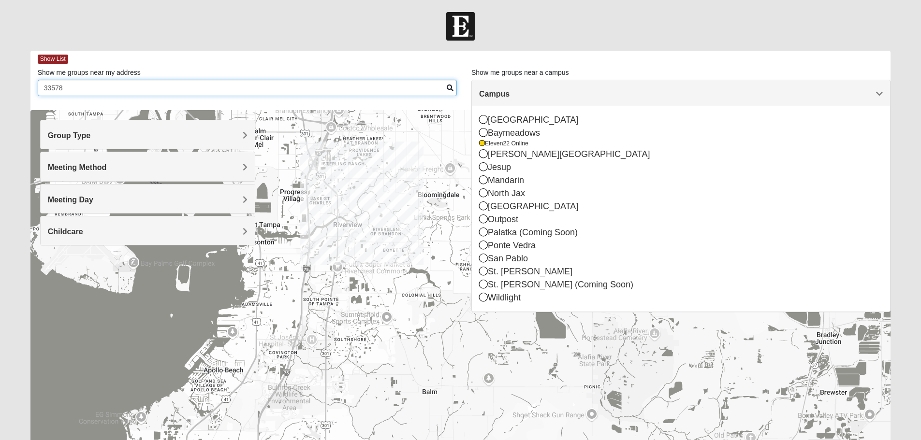
click at [388, 82] on input "33578" at bounding box center [247, 88] width 419 height 16
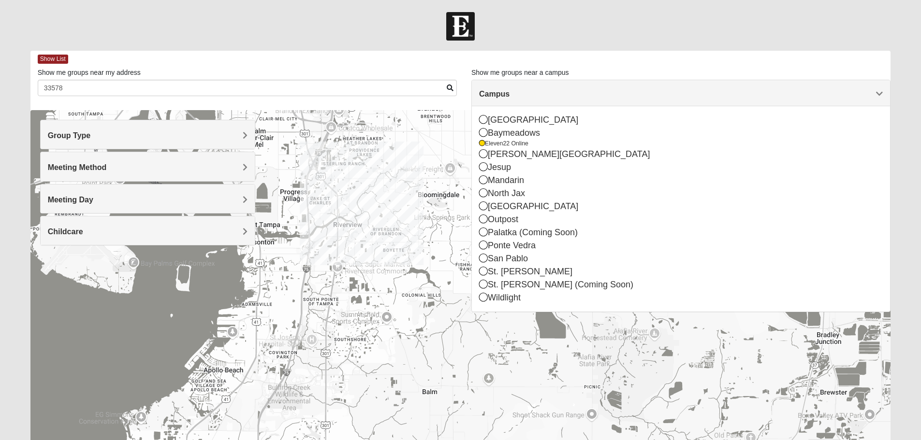
click at [330, 176] on div at bounding box center [460, 303] width 860 height 387
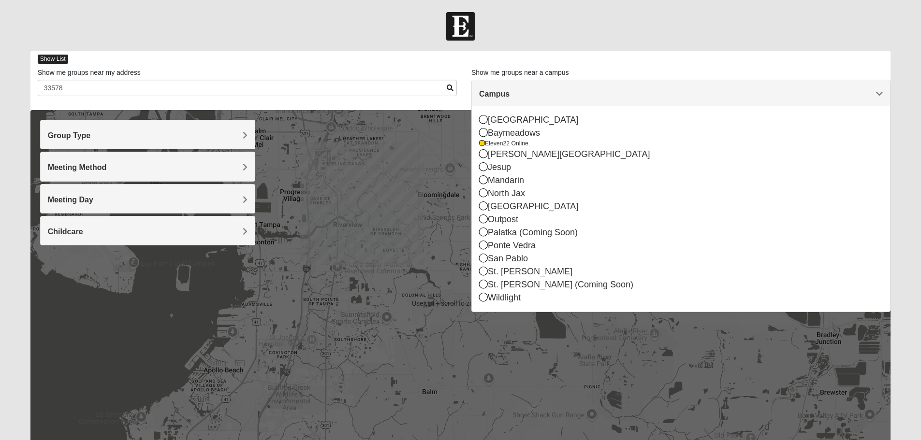
click at [53, 60] on span "Show List" at bounding box center [53, 59] width 30 height 9
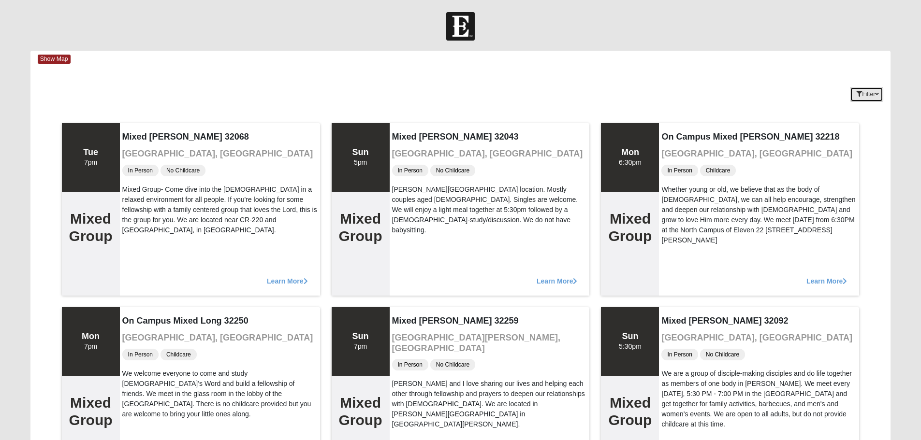
click at [866, 93] on button "Filter" at bounding box center [866, 94] width 33 height 15
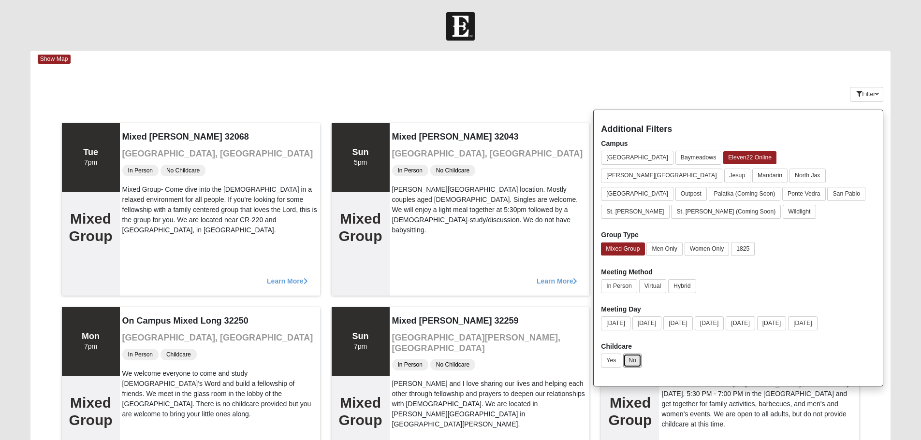
click at [634, 354] on button "No" at bounding box center [632, 361] width 18 height 14
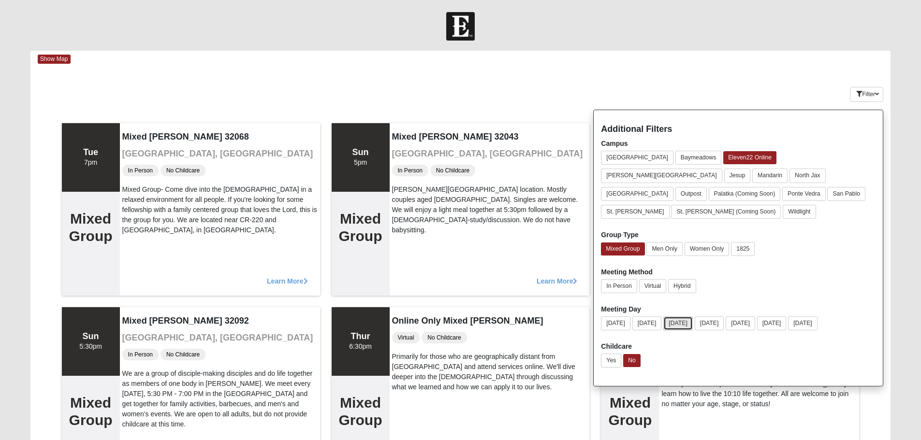
click at [689, 317] on button "Tuesday" at bounding box center [677, 324] width 29 height 14
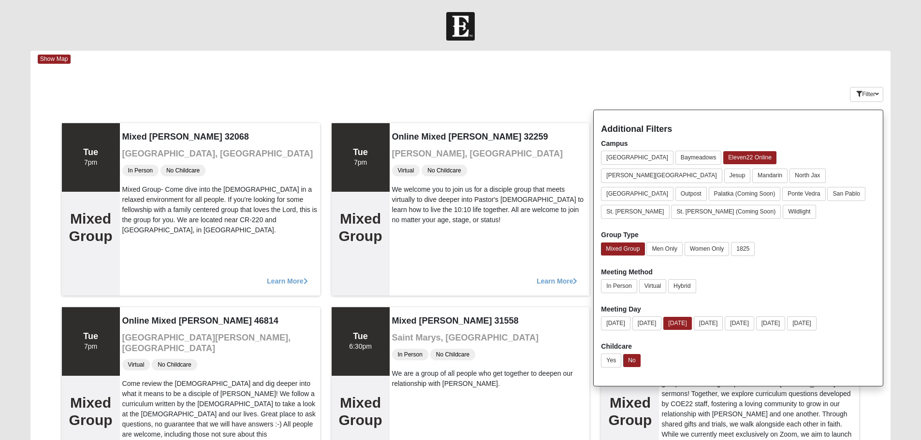
click at [529, 66] on div "Show Map" at bounding box center [464, 59] width 853 height 17
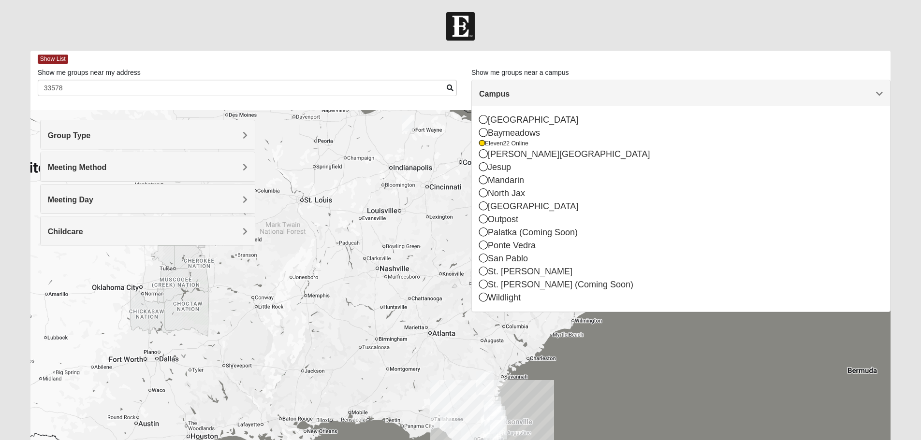
click at [615, 25] on div at bounding box center [460, 26] width 921 height 29
click at [55, 58] on span "Show List" at bounding box center [53, 59] width 30 height 9
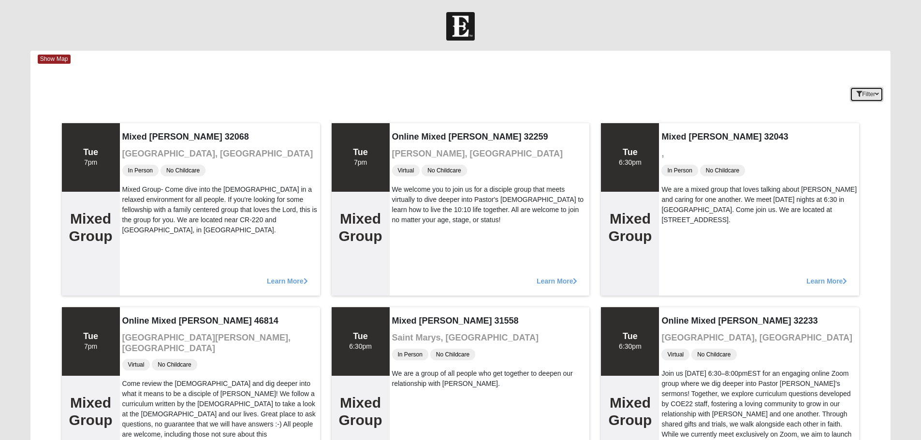
click at [872, 91] on button "Filter" at bounding box center [866, 94] width 33 height 15
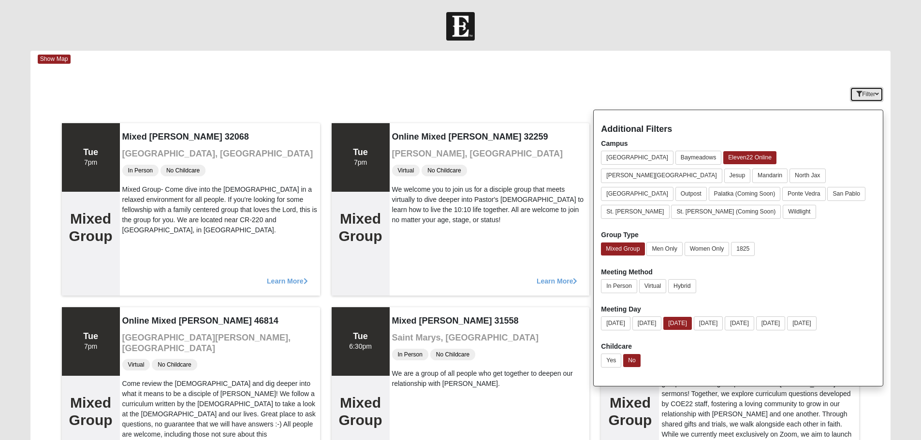
click at [875, 94] on icon "button" at bounding box center [877, 94] width 4 height 6
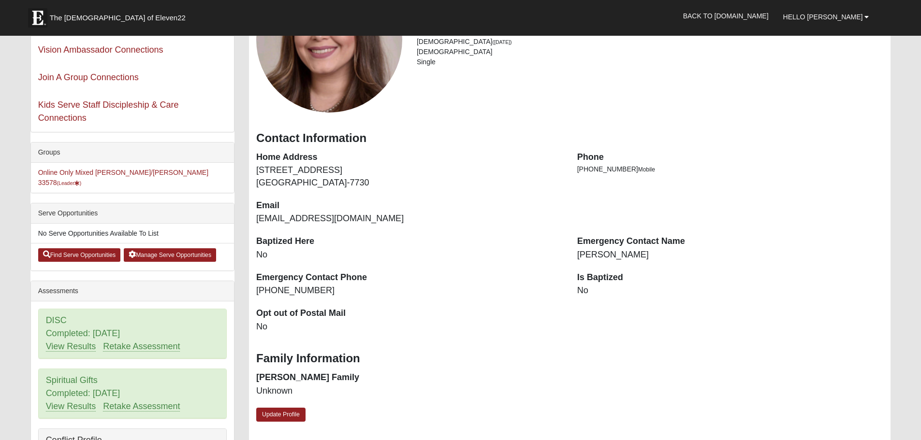
scroll to position [48, 0]
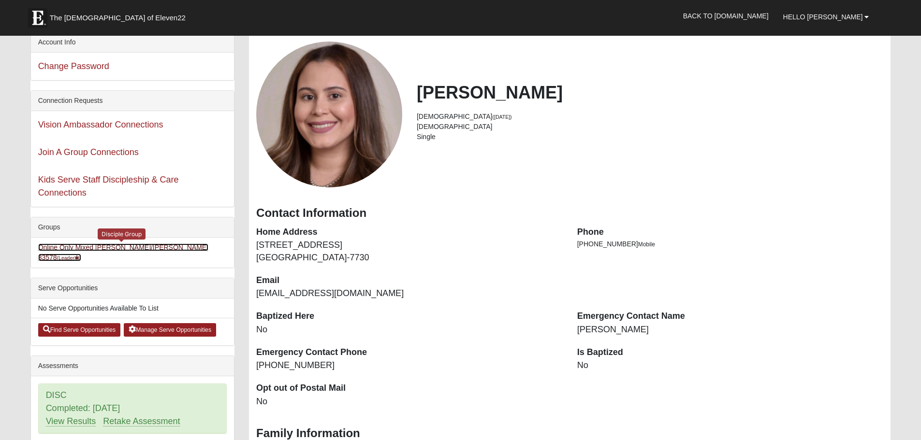
click at [155, 245] on link "Online Only Mixed [PERSON_NAME]/[PERSON_NAME] 33578 (Leader )" at bounding box center [123, 253] width 170 height 18
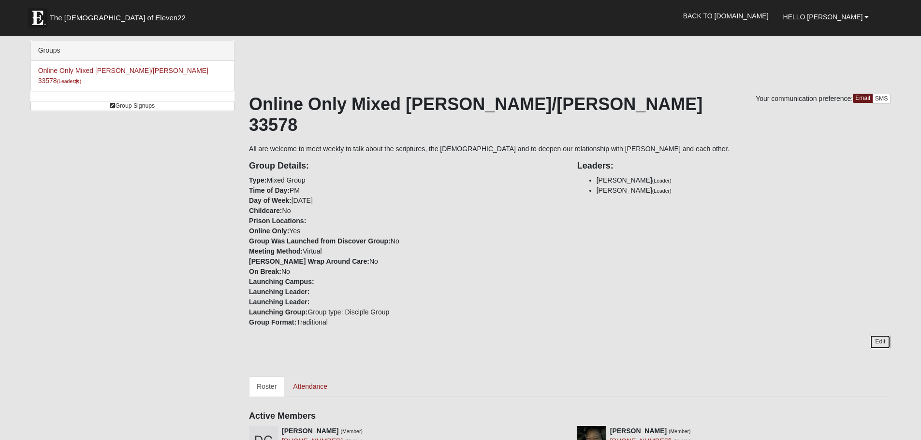
click at [879, 335] on link "Edit" at bounding box center [880, 342] width 21 height 14
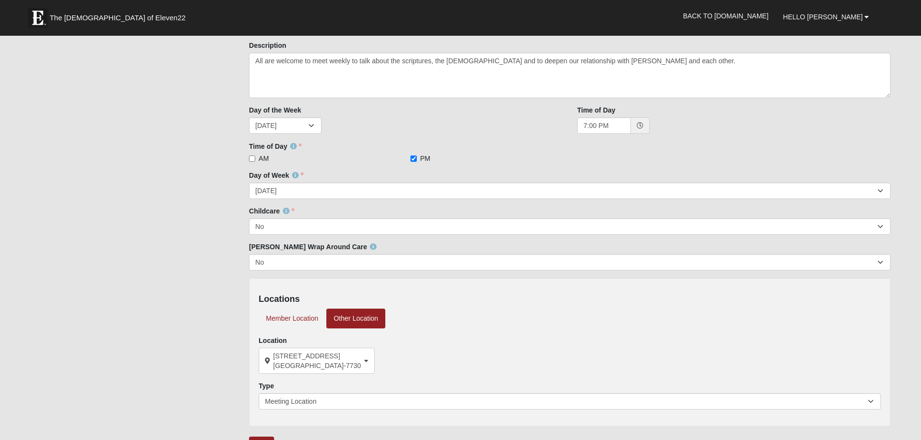
scroll to position [97, 0]
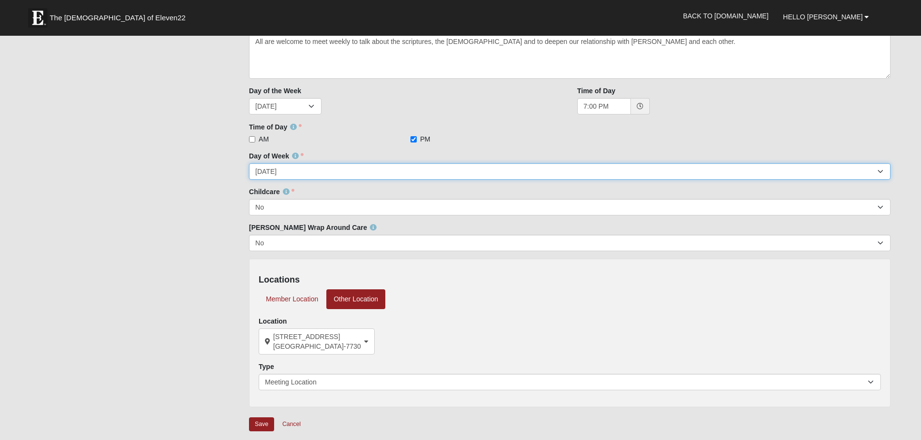
click at [369, 176] on select "[DATE] [DATE] [DATE] [DATE] [DATE] [DATE] [DATE]" at bounding box center [569, 171] width 641 height 16
select select "2"
click at [249, 163] on select "[DATE] [DATE] [DATE] [DATE] [DATE] [DATE] [DATE]" at bounding box center [569, 171] width 641 height 16
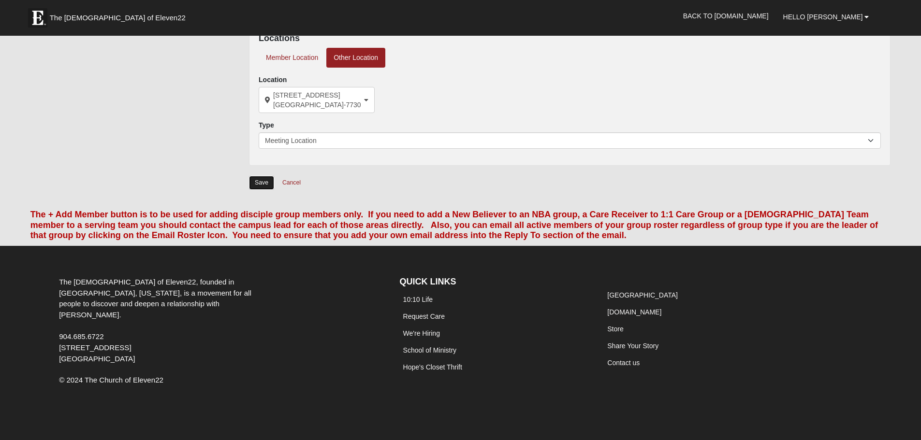
click at [259, 180] on input "Save" at bounding box center [261, 183] width 25 height 14
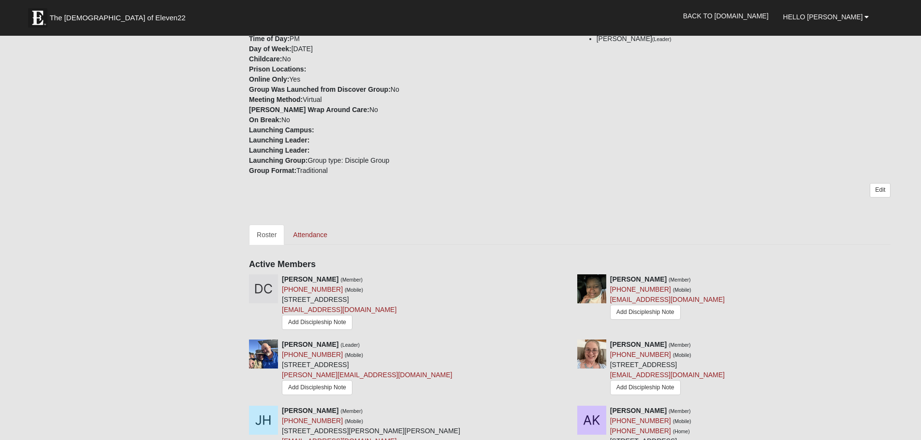
scroll to position [0, 0]
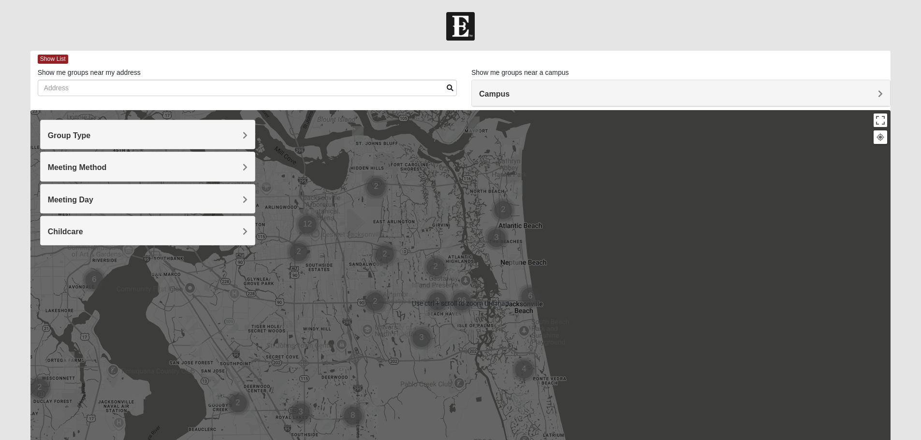
click at [283, 312] on div at bounding box center [460, 303] width 860 height 387
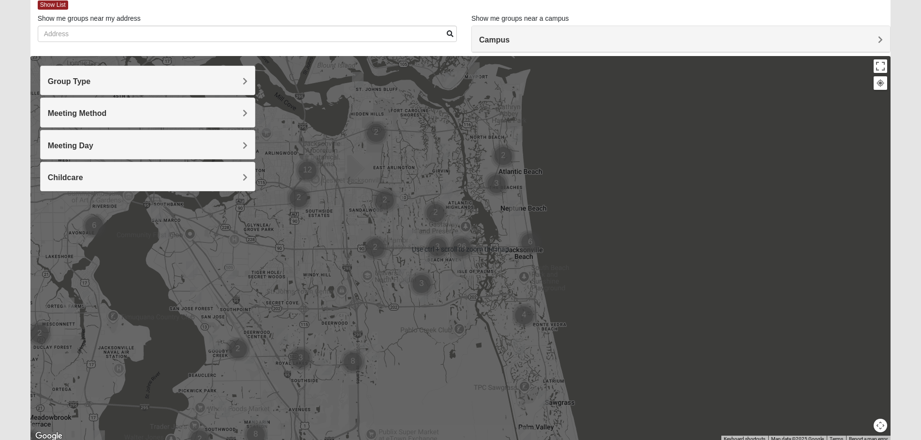
scroll to position [92, 0]
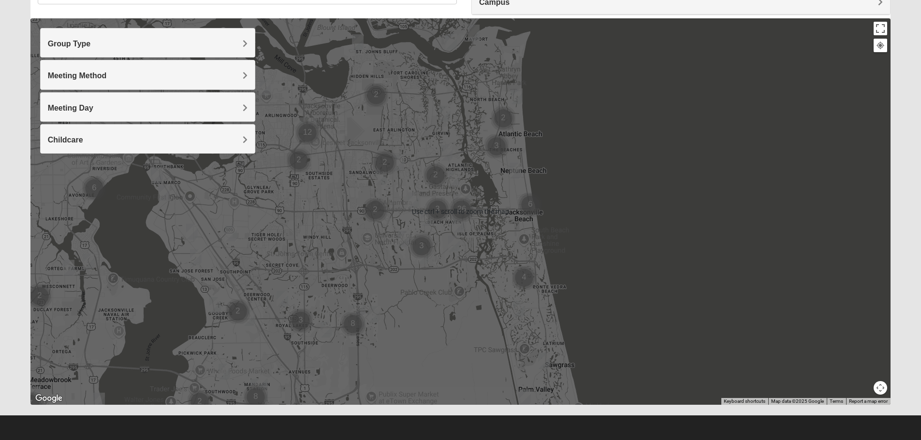
click at [294, 332] on img "Cluster of 3 groups" at bounding box center [301, 321] width 24 height 24
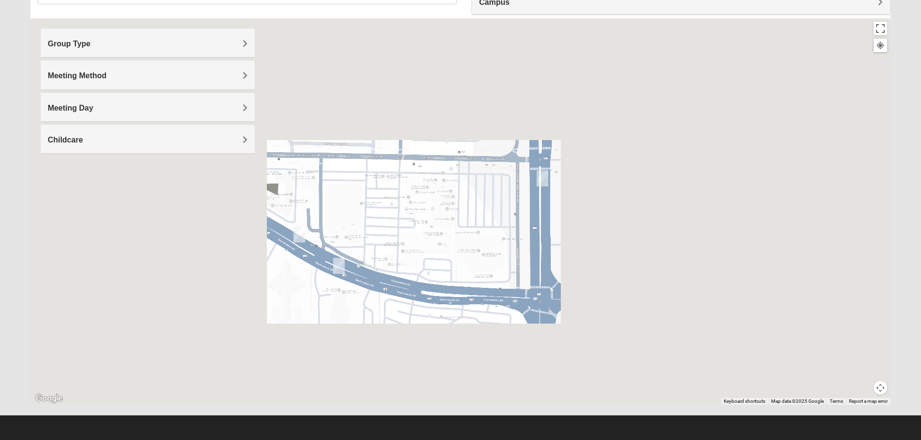
click at [404, 237] on div "To navigate, press the arrow keys." at bounding box center [460, 211] width 860 height 387
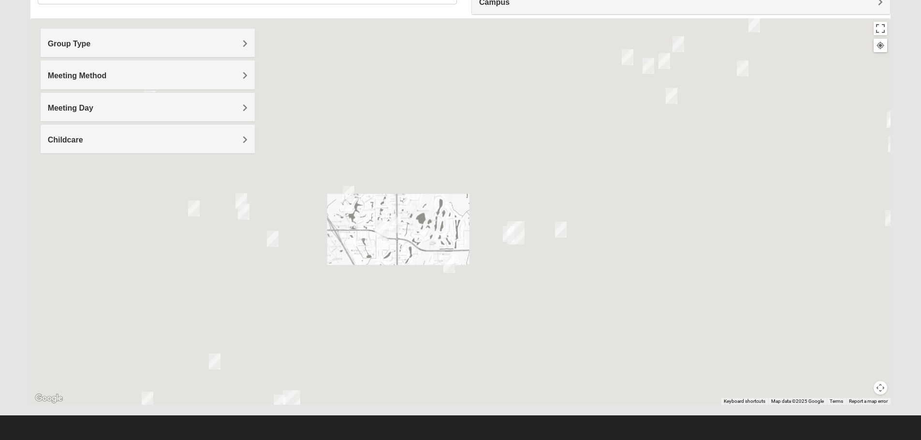
click at [386, 235] on div "To navigate, press the arrow keys." at bounding box center [460, 211] width 860 height 387
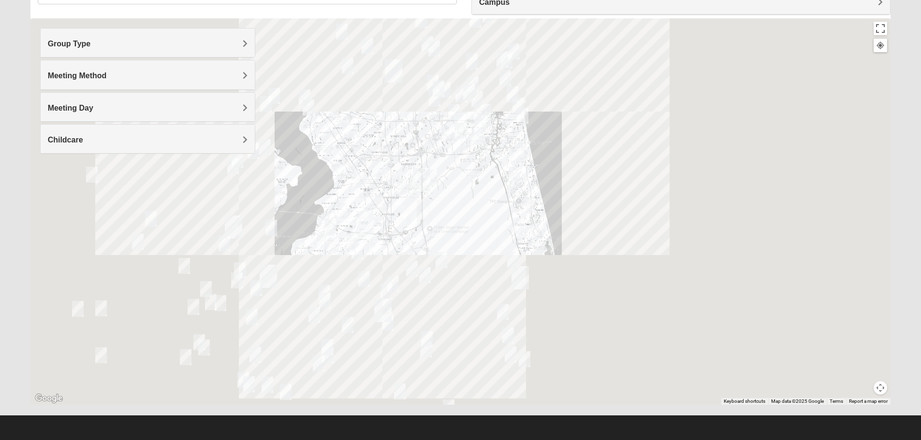
click at [389, 164] on div "To navigate, press the arrow keys." at bounding box center [460, 211] width 860 height 387
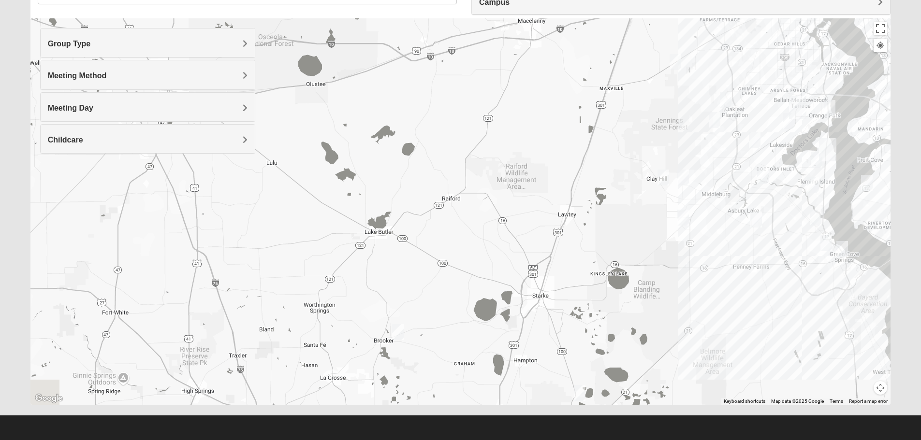
drag, startPoint x: 215, startPoint y: 224, endPoint x: 790, endPoint y: 124, distance: 583.5
click at [761, 117] on div "To navigate, press the arrow keys." at bounding box center [460, 211] width 860 height 387
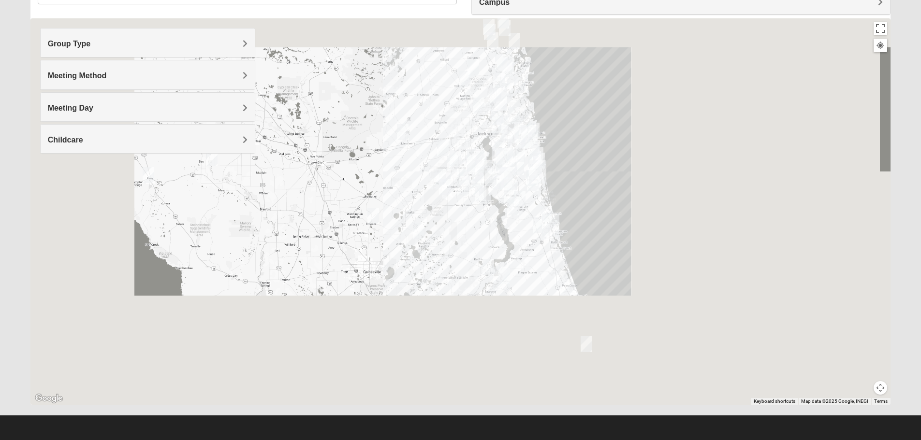
click at [333, 181] on div "To navigate, press the arrow keys." at bounding box center [460, 211] width 860 height 387
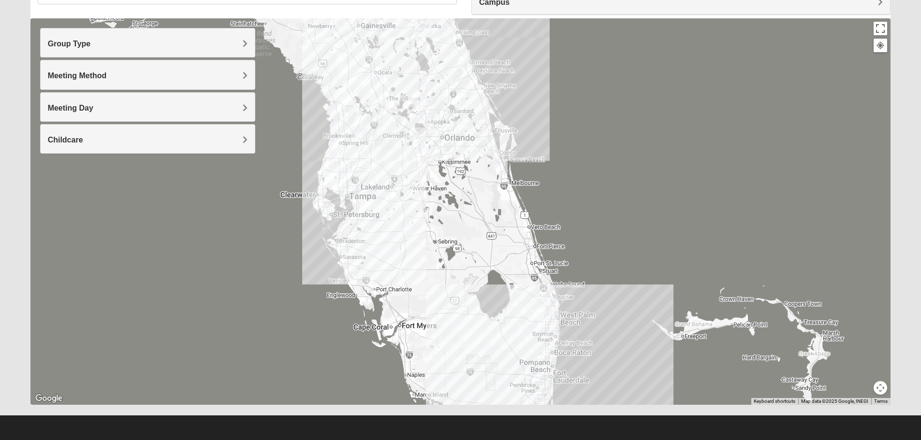
drag, startPoint x: 377, startPoint y: 314, endPoint x: 383, endPoint y: 114, distance: 200.7
click at [383, 114] on div "To navigate, press the arrow keys." at bounding box center [460, 211] width 860 height 387
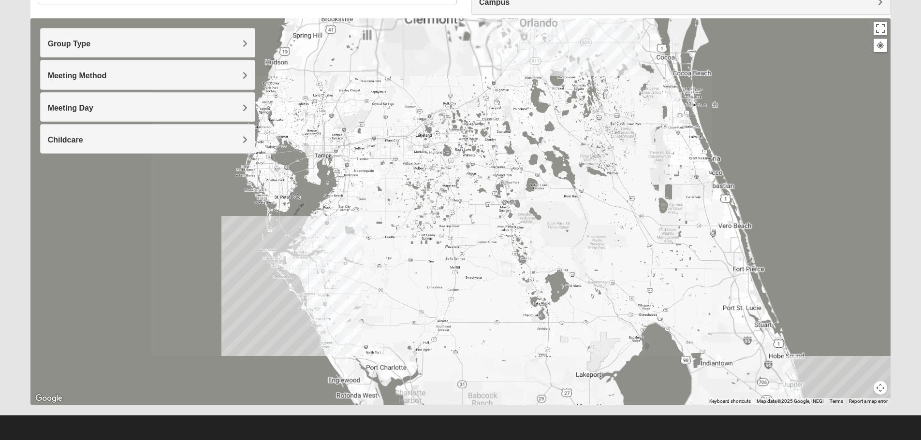
click at [366, 229] on div "To navigate, press the arrow keys." at bounding box center [460, 211] width 860 height 387
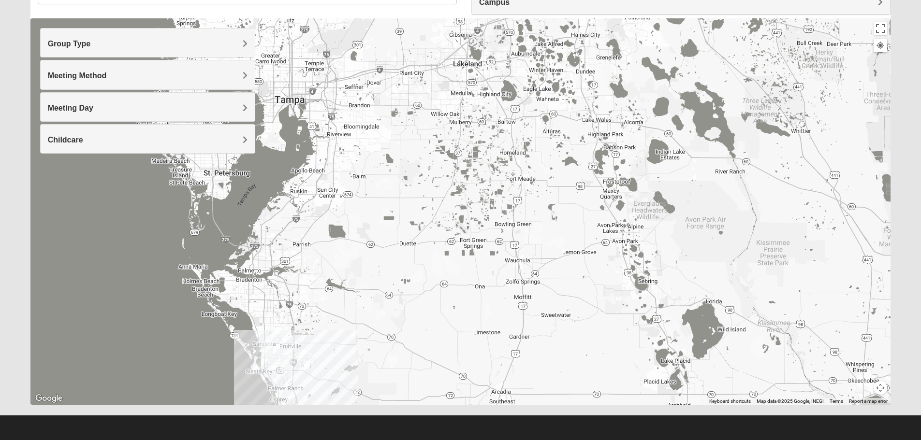
click at [364, 157] on div "To navigate, press the arrow keys." at bounding box center [460, 211] width 860 height 387
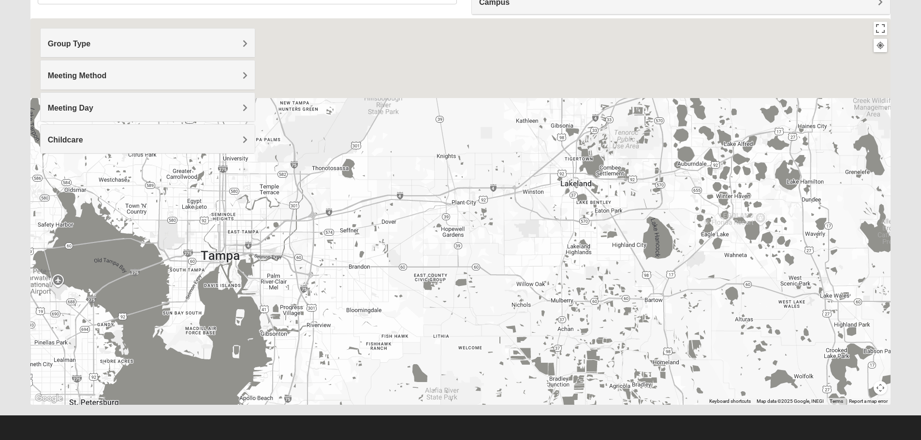
drag, startPoint x: 403, startPoint y: 135, endPoint x: 416, endPoint y: 390, distance: 254.6
click at [416, 390] on div "To navigate, press the arrow keys." at bounding box center [460, 211] width 860 height 387
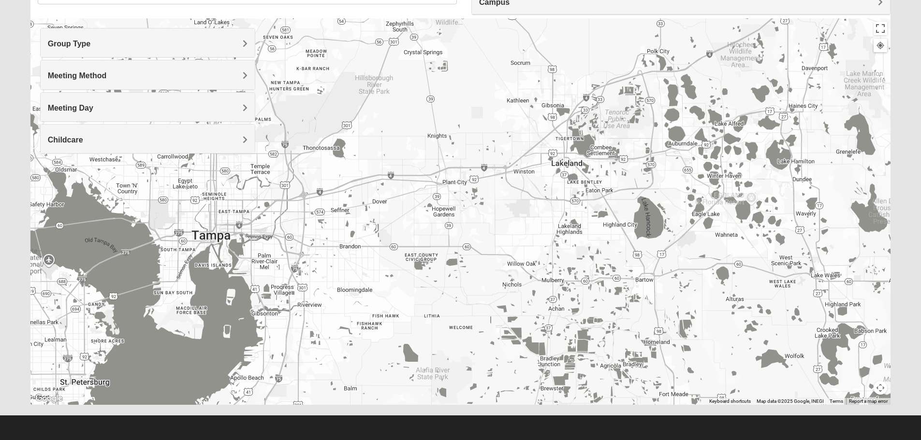
drag, startPoint x: 422, startPoint y: 273, endPoint x: 399, endPoint y: 203, distance: 73.5
click at [399, 203] on div "To navigate, press the arrow keys." at bounding box center [460, 211] width 860 height 387
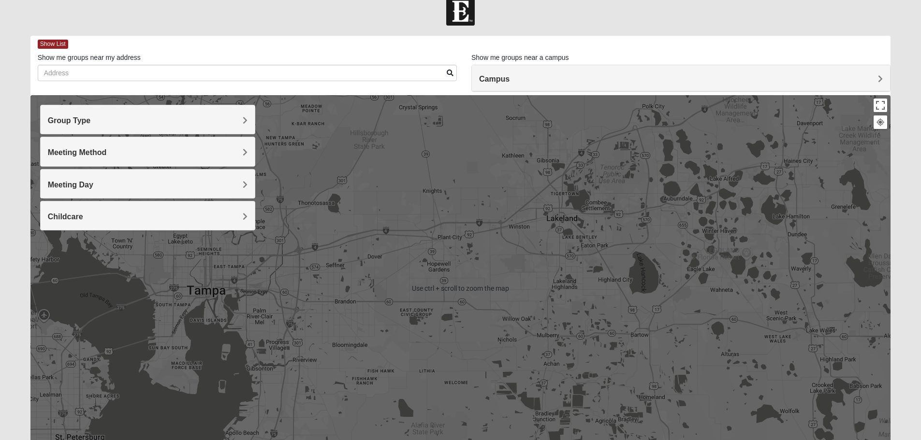
scroll to position [0, 0]
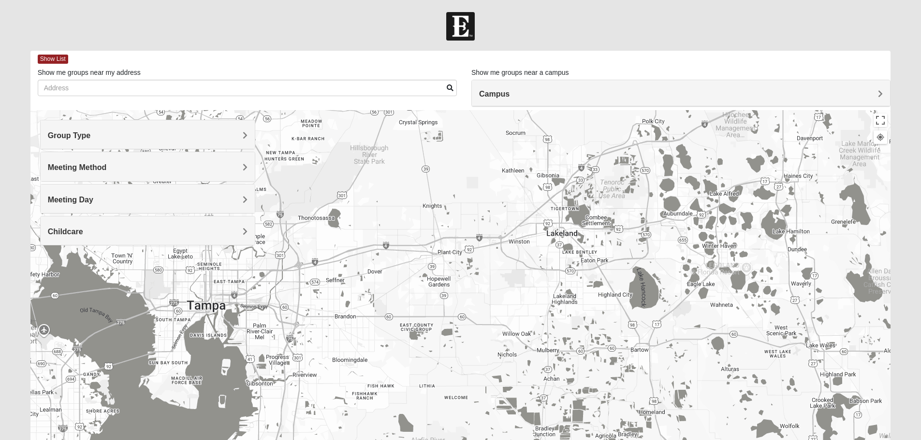
click at [606, 77] on div "Show me groups near a campus Campus Arlington Baymeadows Eleven22 Online Flemin…" at bounding box center [680, 74] width 419 height 12
click at [605, 89] on div "Campus" at bounding box center [681, 93] width 418 height 26
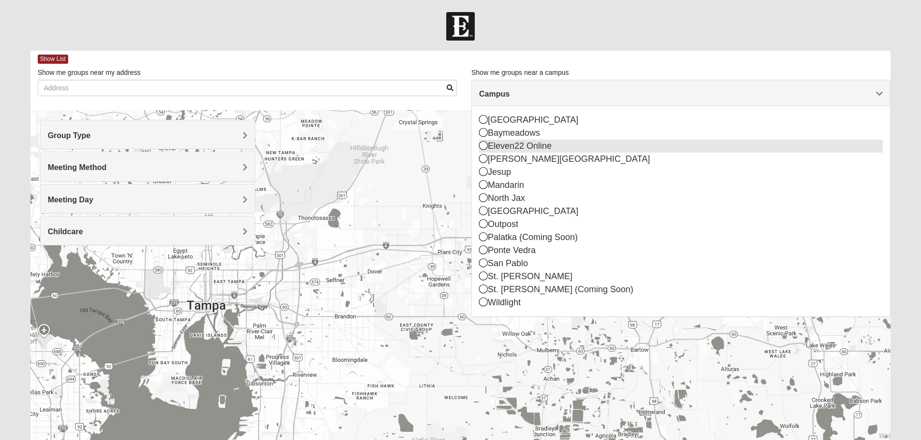
click at [536, 147] on div "Eleven22 Online" at bounding box center [681, 146] width 404 height 13
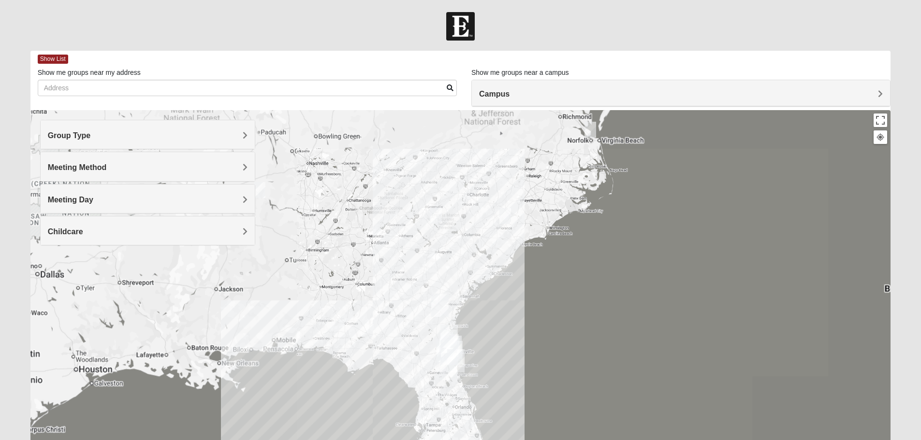
drag, startPoint x: 751, startPoint y: 362, endPoint x: 705, endPoint y: 340, distance: 51.3
click at [705, 340] on div "To navigate, press the arrow keys." at bounding box center [460, 303] width 860 height 387
